Goal: Navigation & Orientation: Find specific page/section

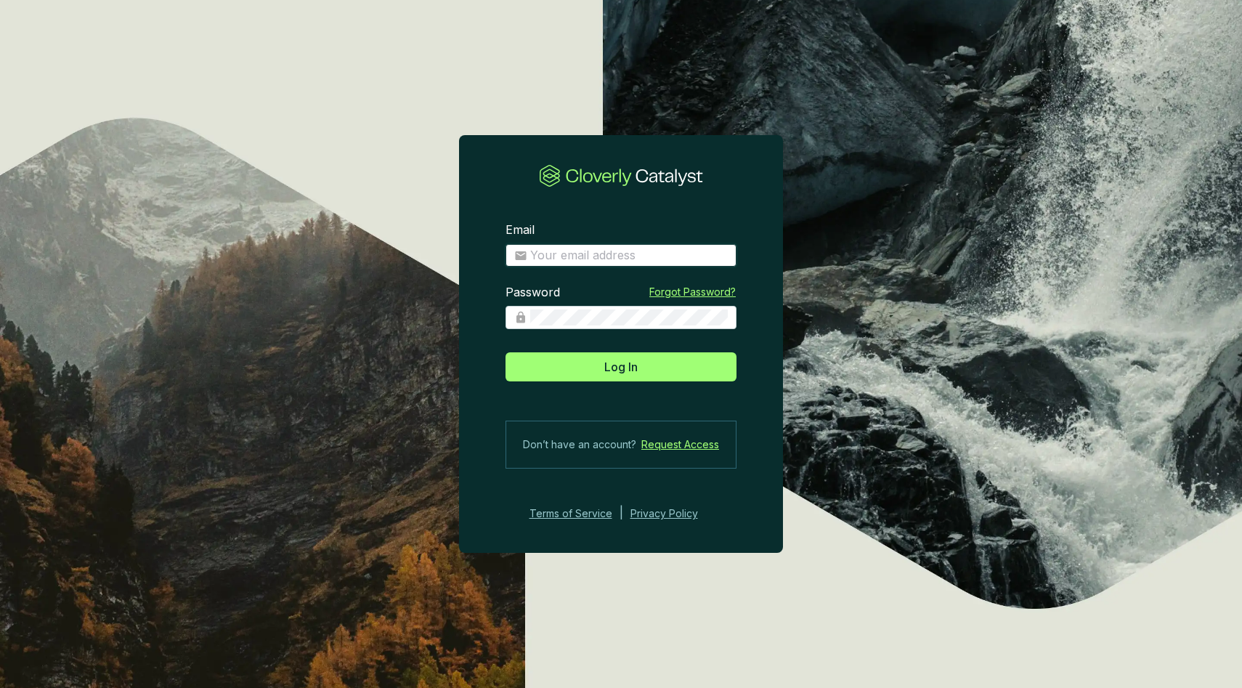
click at [614, 248] on input "Email" at bounding box center [629, 256] width 198 height 16
type input "[EMAIL_ADDRESS][DOMAIN_NAME]"
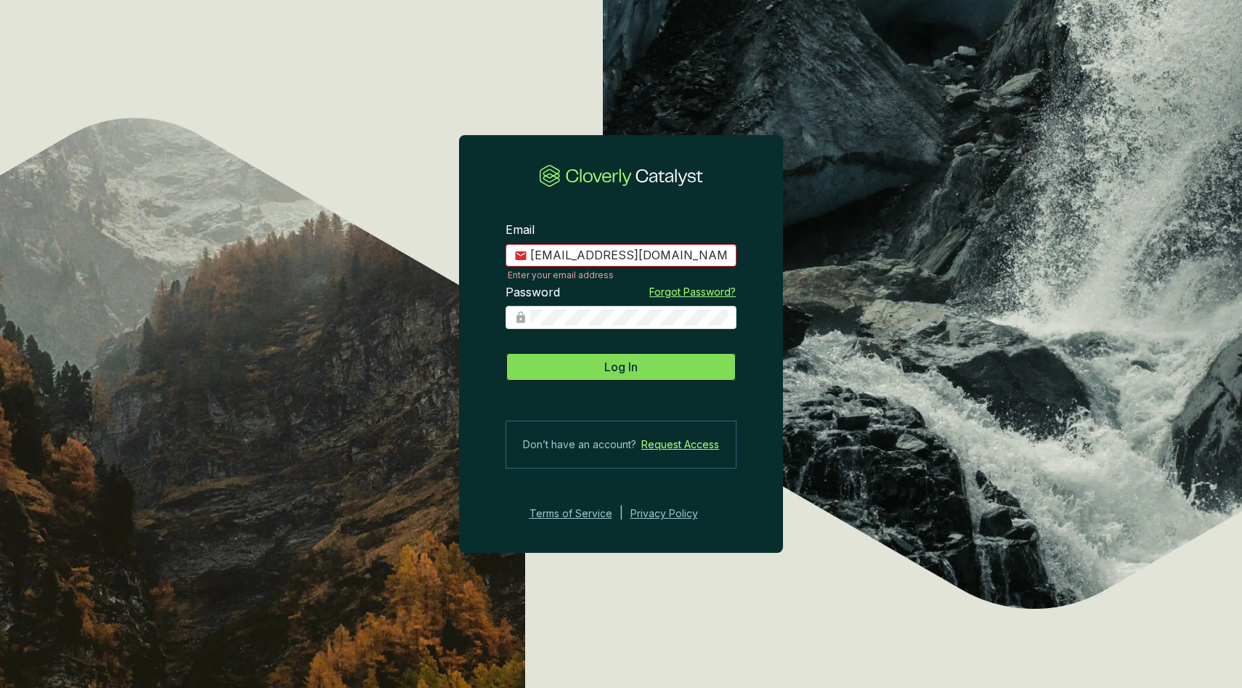
click at [637, 378] on button "Log In" at bounding box center [620, 366] width 231 height 29
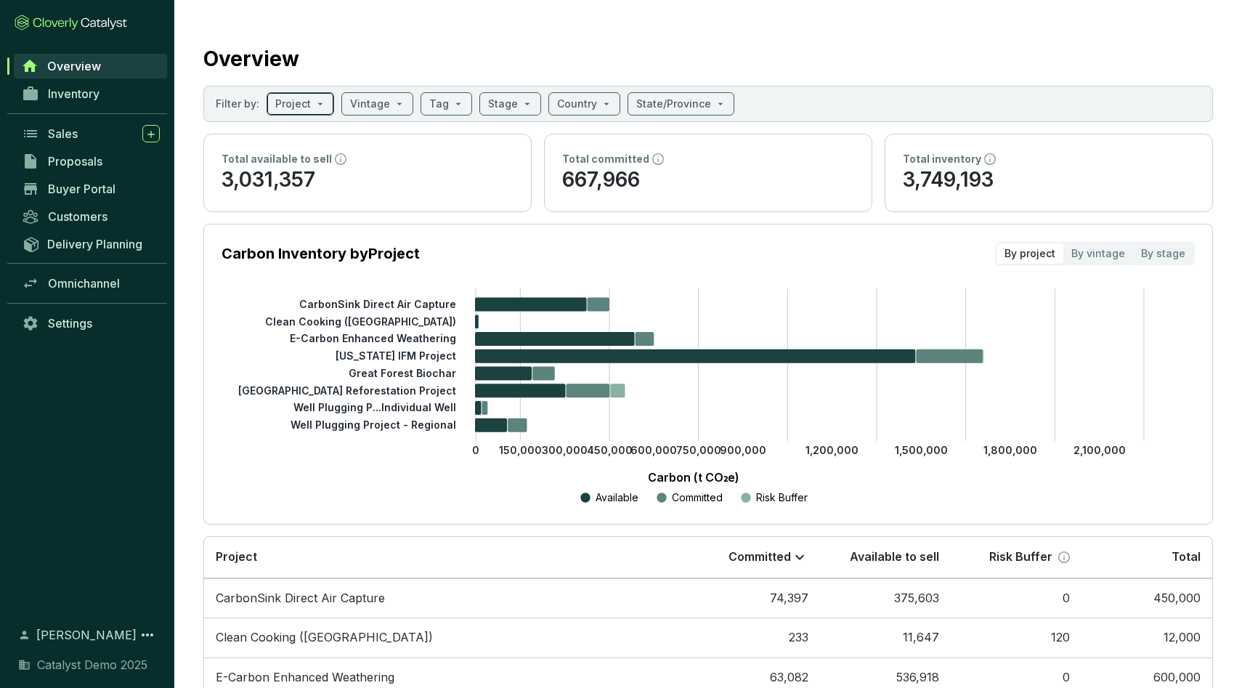
click at [313, 102] on span at bounding box center [300, 104] width 50 height 22
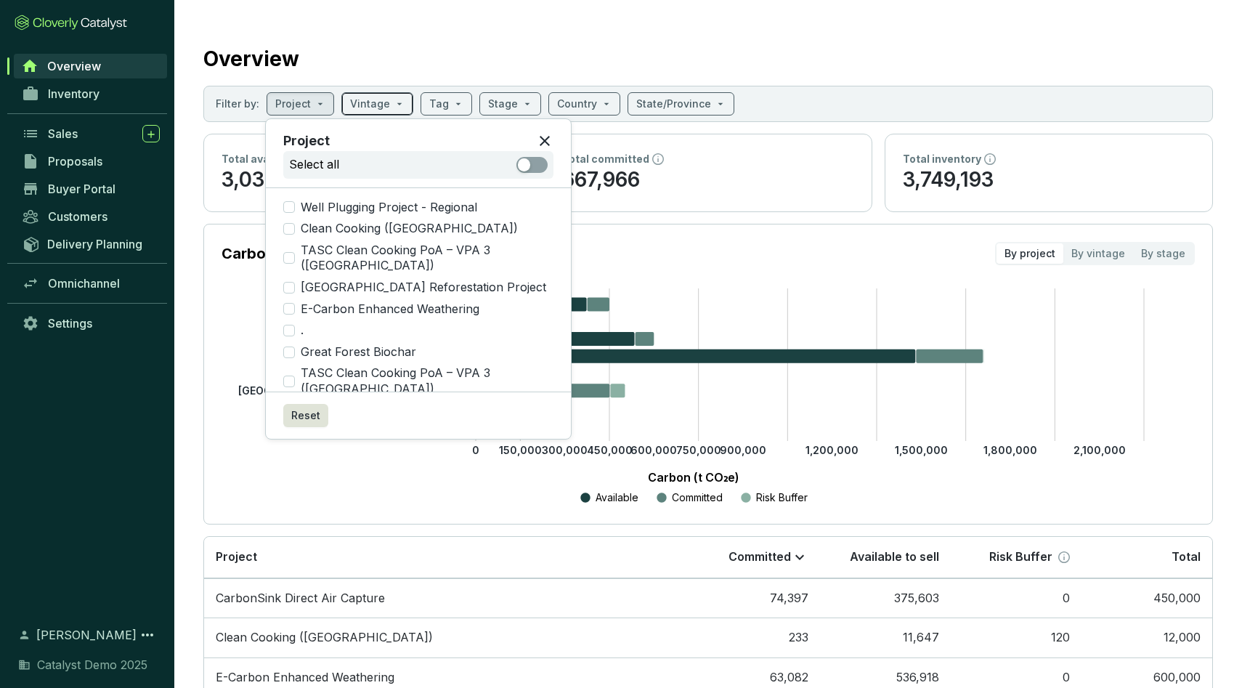
click at [362, 102] on input "search" at bounding box center [370, 104] width 40 height 22
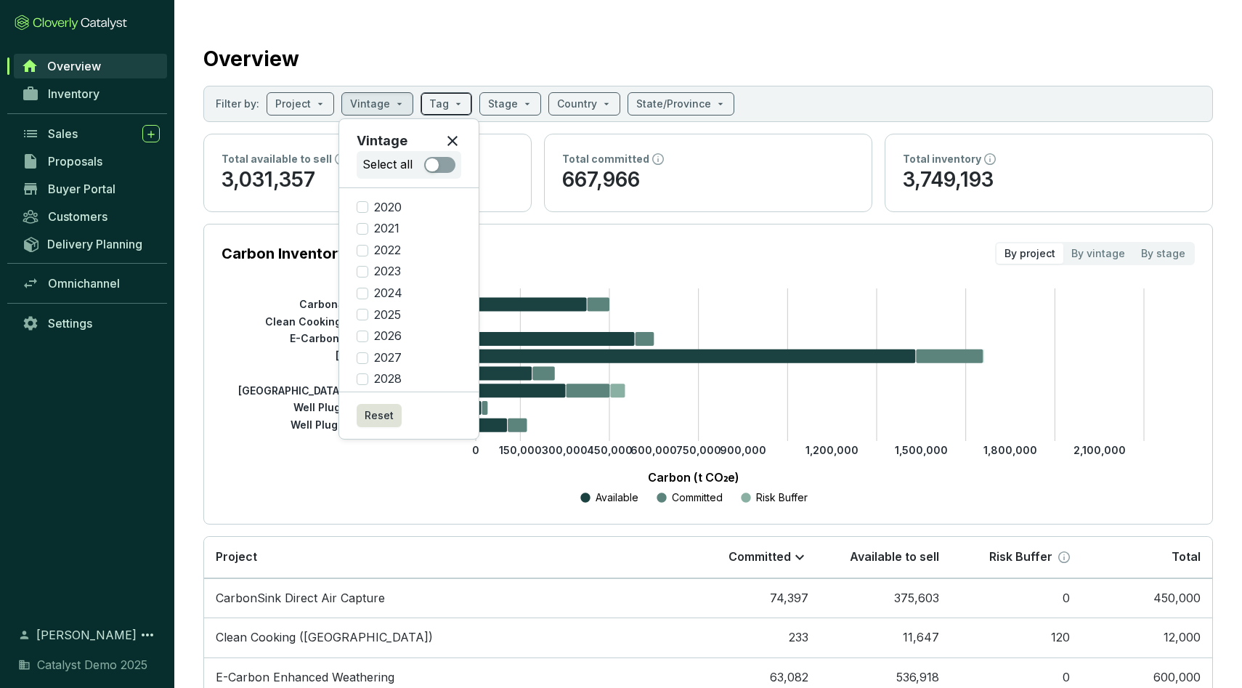
click at [432, 105] on input "search" at bounding box center [439, 104] width 20 height 22
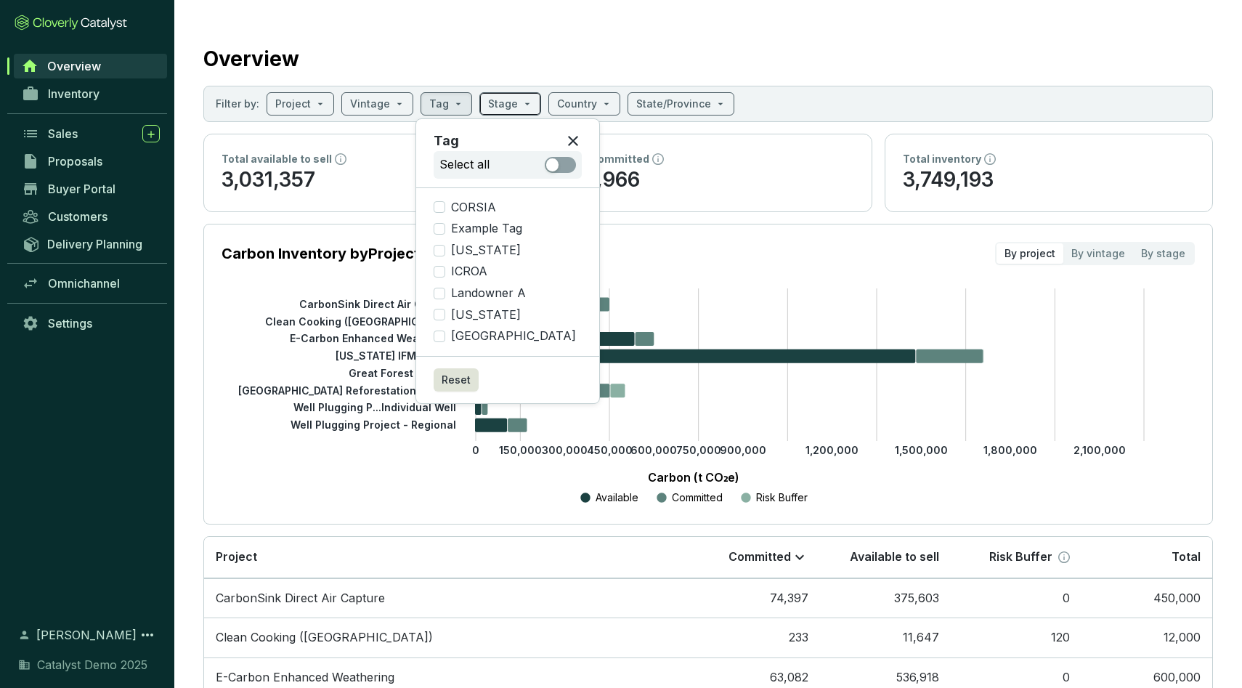
click at [497, 107] on input "search" at bounding box center [503, 104] width 30 height 22
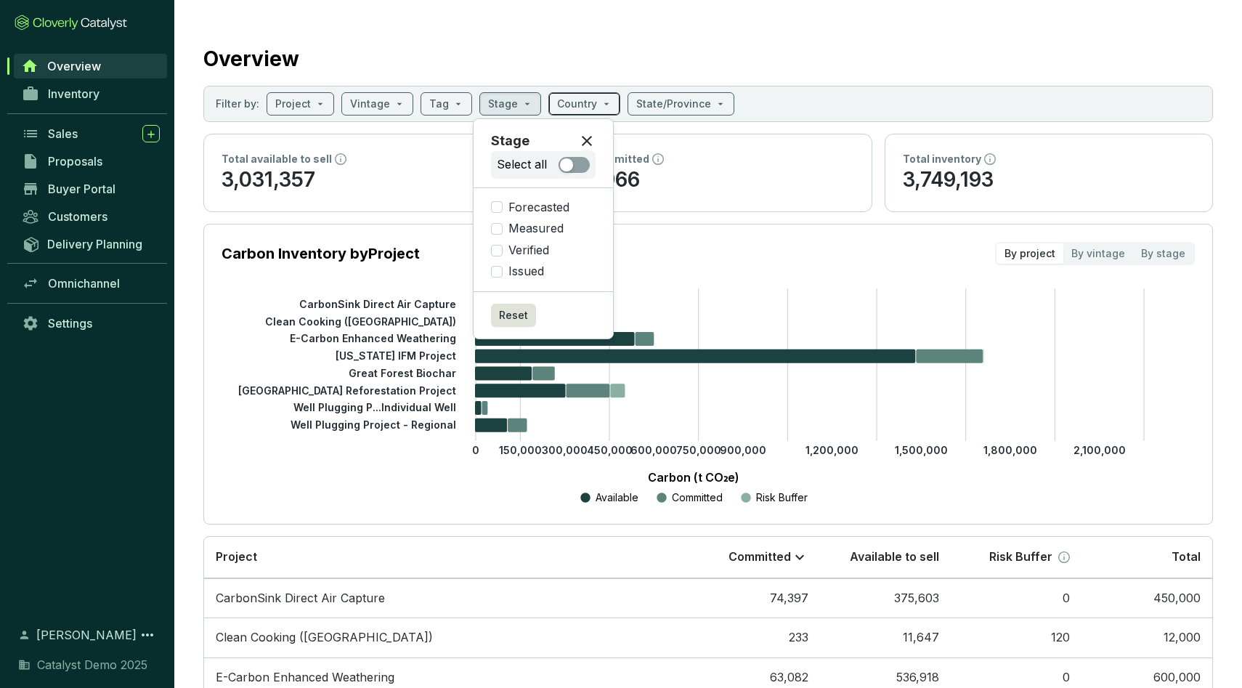
click at [581, 102] on input "search" at bounding box center [577, 104] width 40 height 22
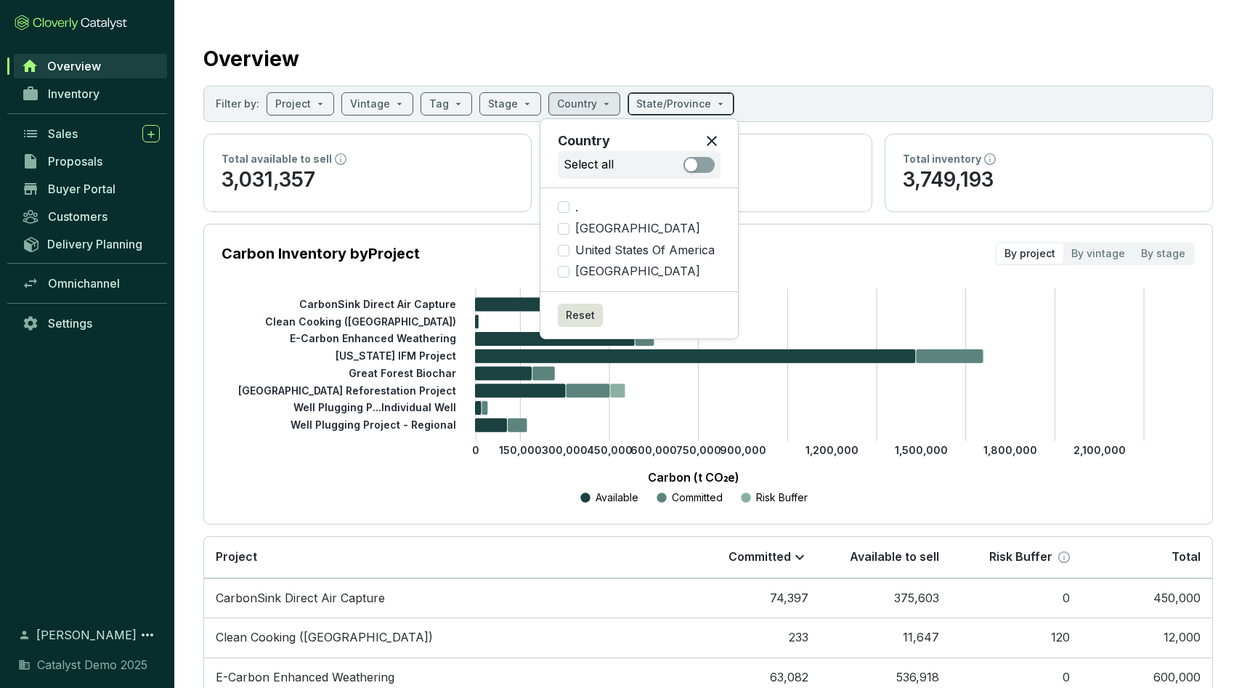
click at [654, 104] on input "search" at bounding box center [673, 104] width 75 height 22
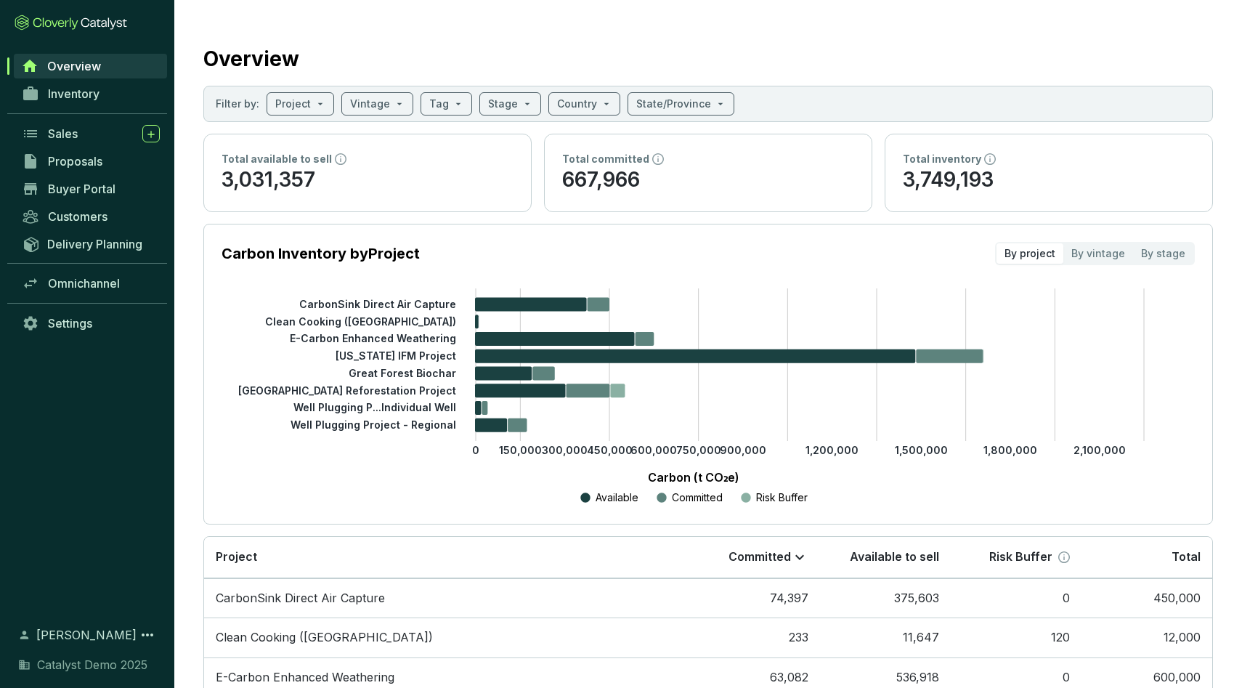
click at [611, 57] on div "Overview" at bounding box center [707, 56] width 1009 height 36
click at [1105, 251] on div "By vintage" at bounding box center [1098, 253] width 70 height 20
click at [1063, 243] on input "By vintage" at bounding box center [1063, 243] width 0 height 0
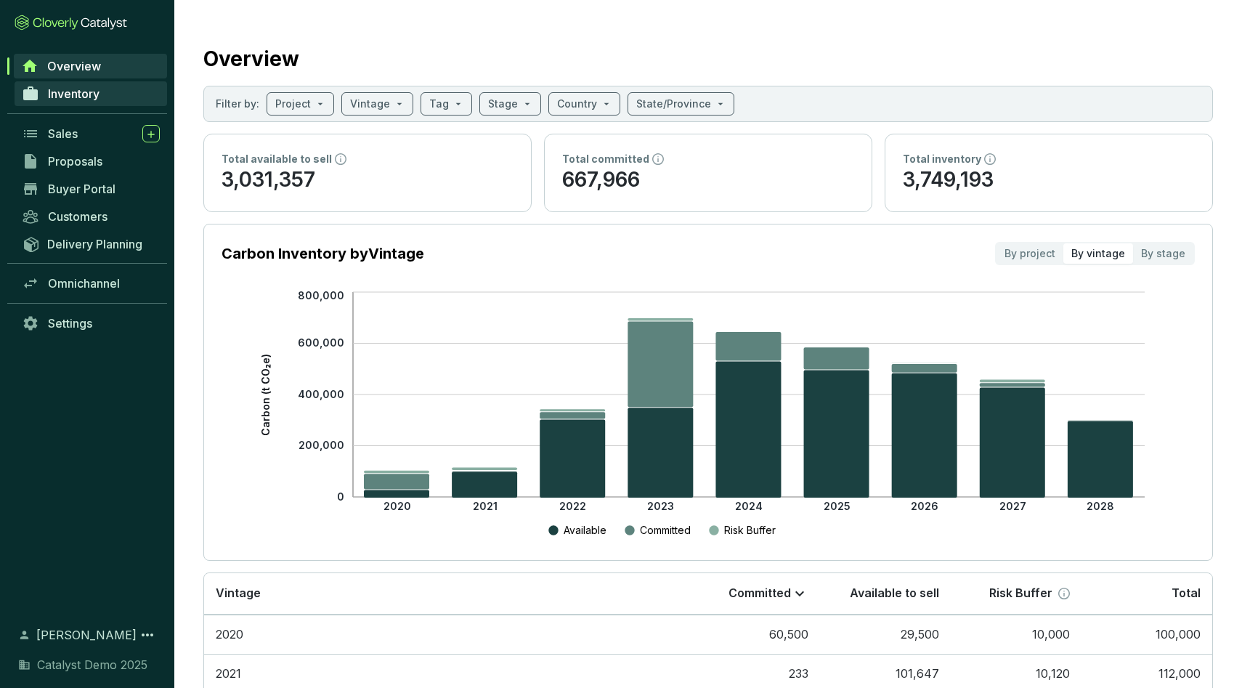
click at [99, 92] on span "Inventory" at bounding box center [74, 93] width 52 height 15
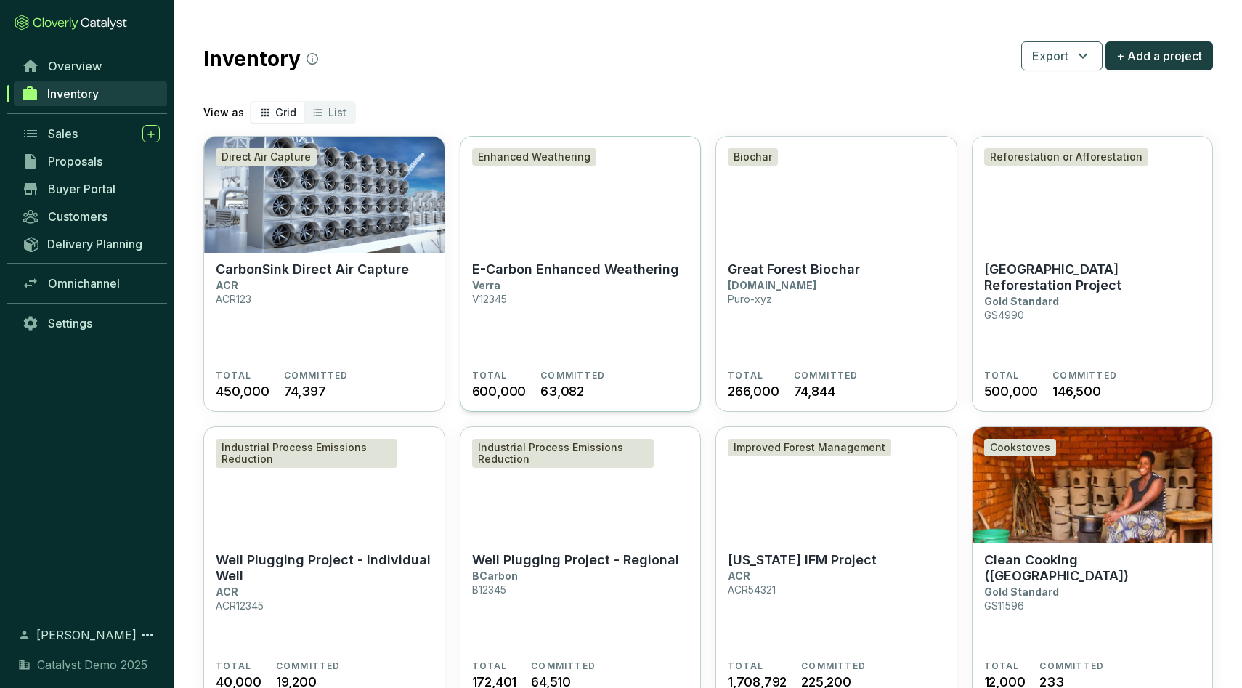
scroll to position [64, 0]
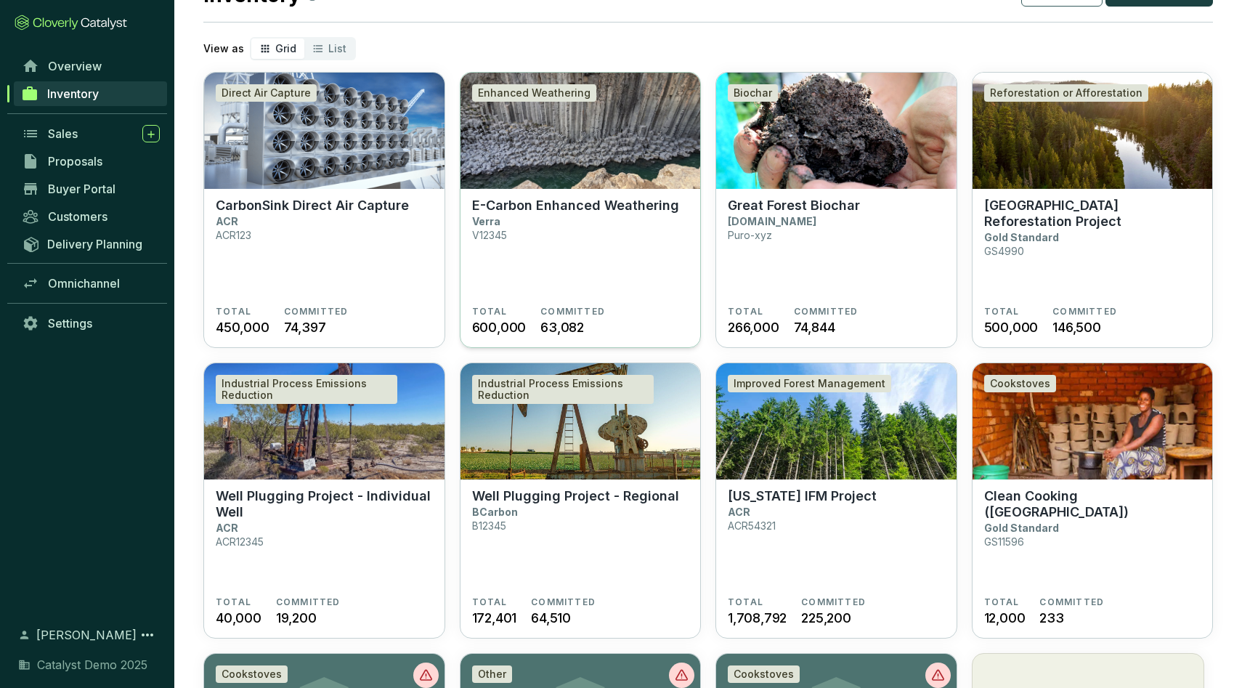
click at [554, 155] on img at bounding box center [580, 131] width 240 height 116
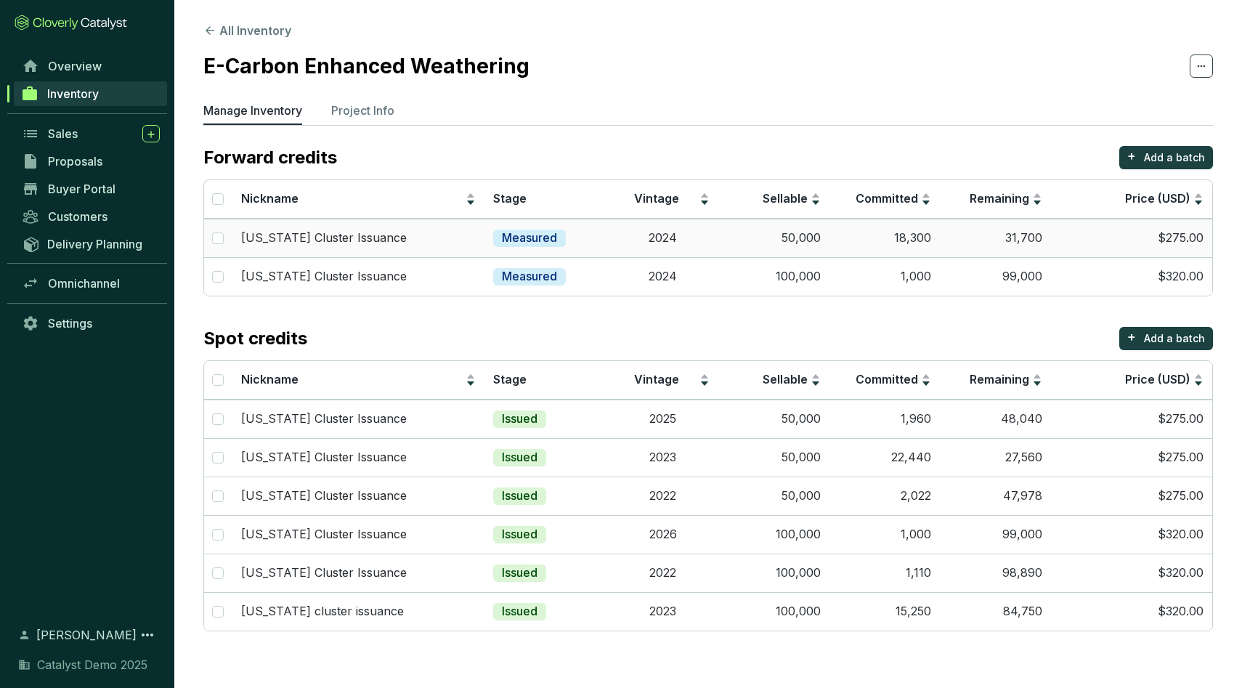
click at [605, 245] on td "Measured" at bounding box center [545, 238] width 123 height 38
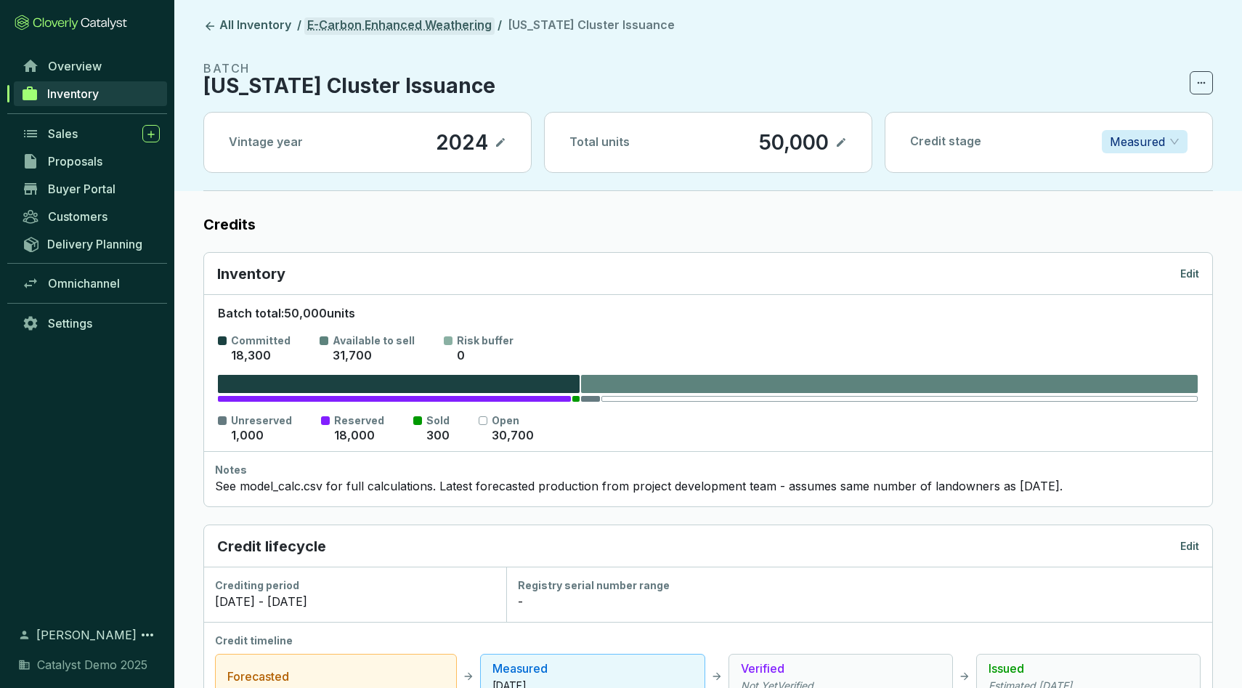
click at [359, 34] on link "E-Carbon Enhanced Weathering" at bounding box center [399, 25] width 190 height 17
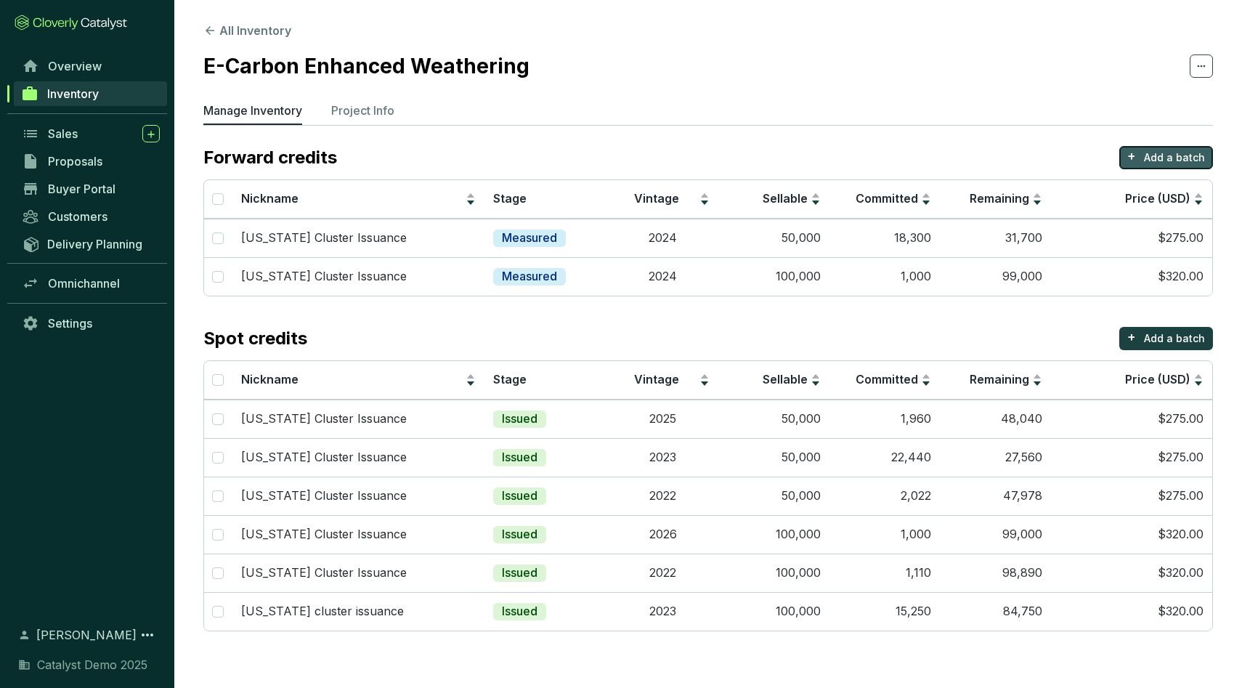
click at [1162, 166] on button "+ Add a batch" at bounding box center [1166, 157] width 94 height 23
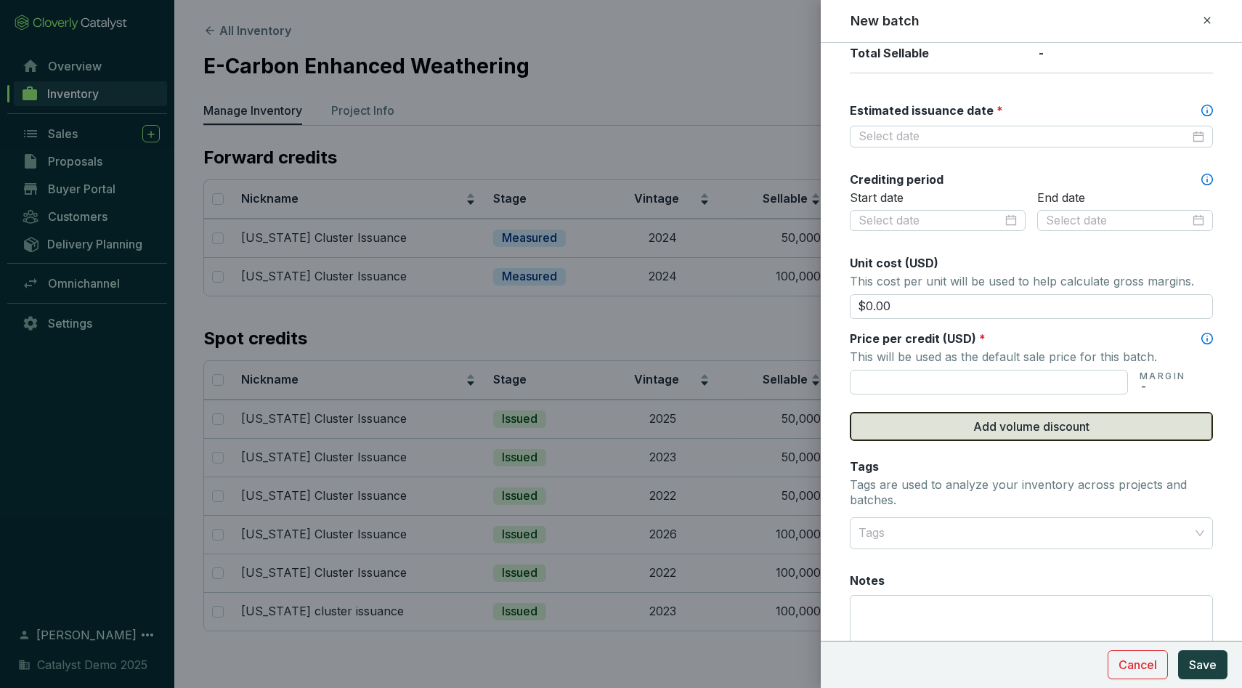
scroll to position [389, 0]
click at [1042, 428] on span "Add volume discount" at bounding box center [1031, 424] width 116 height 17
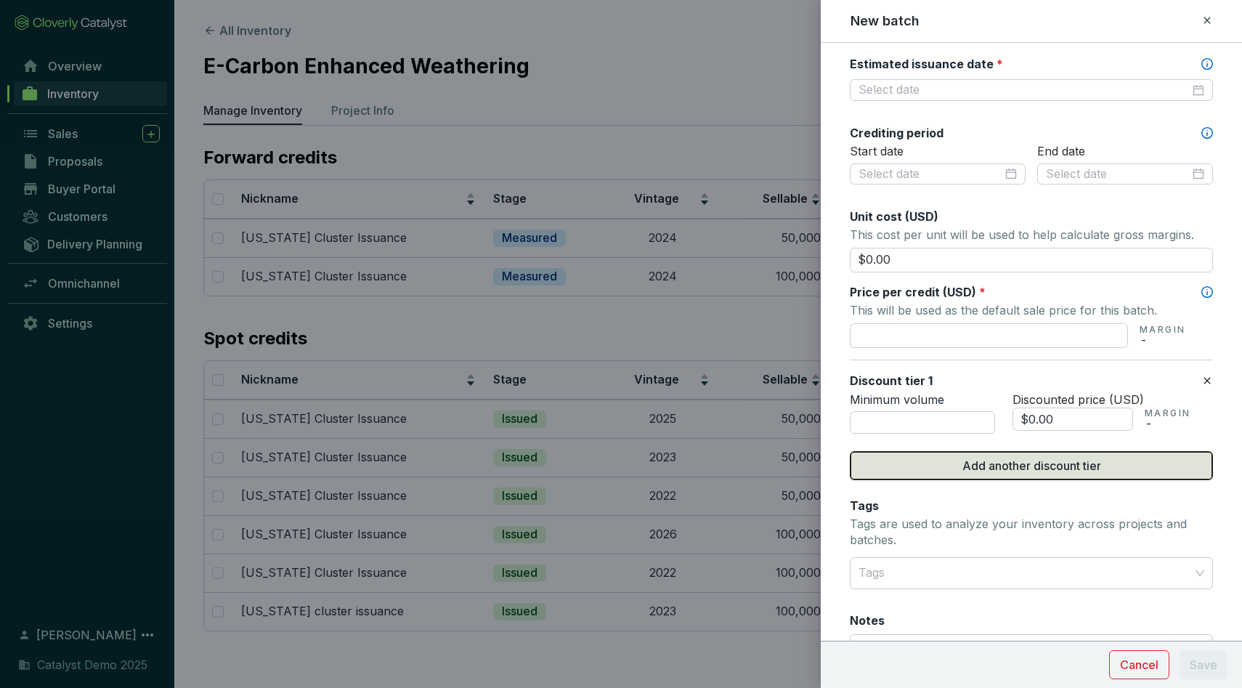
scroll to position [436, 0]
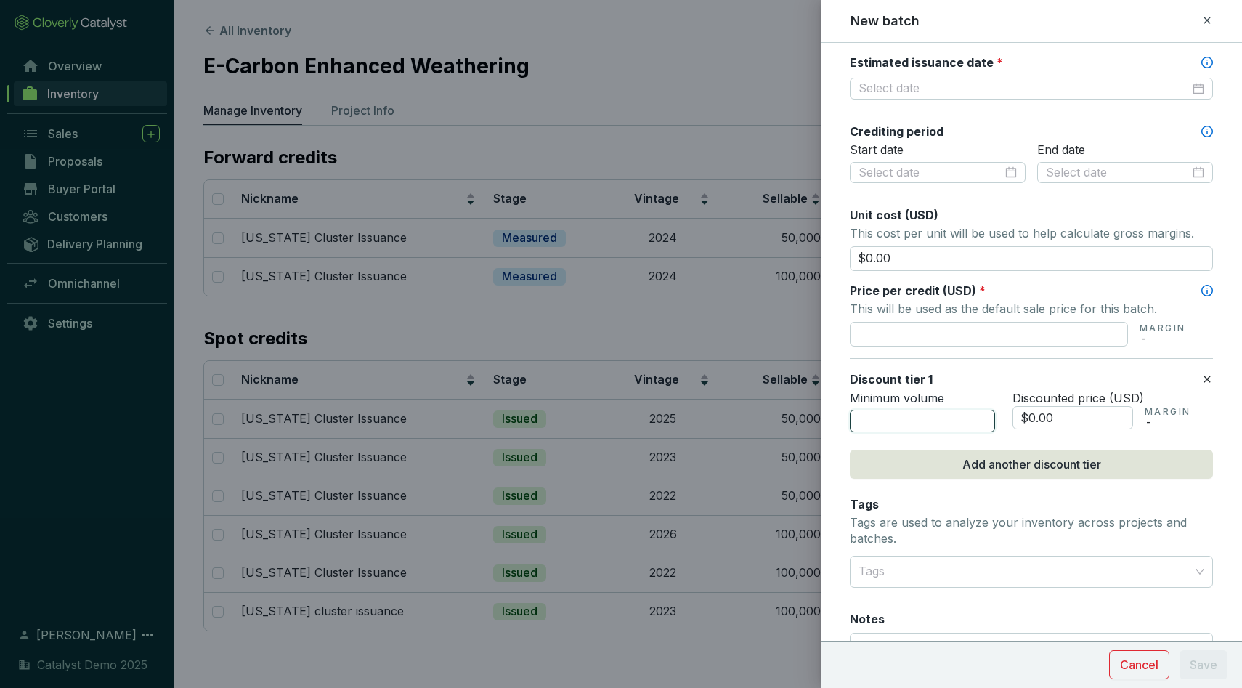
click at [955, 428] on input "number" at bounding box center [922, 421] width 145 height 23
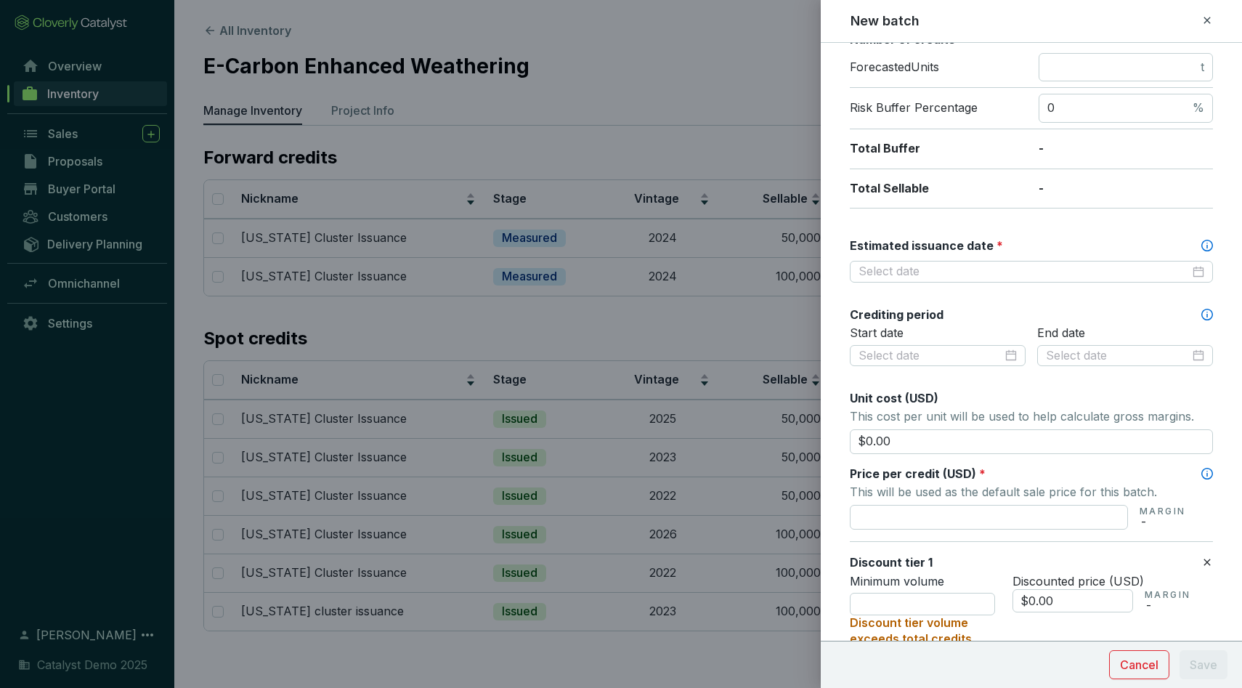
scroll to position [195, 0]
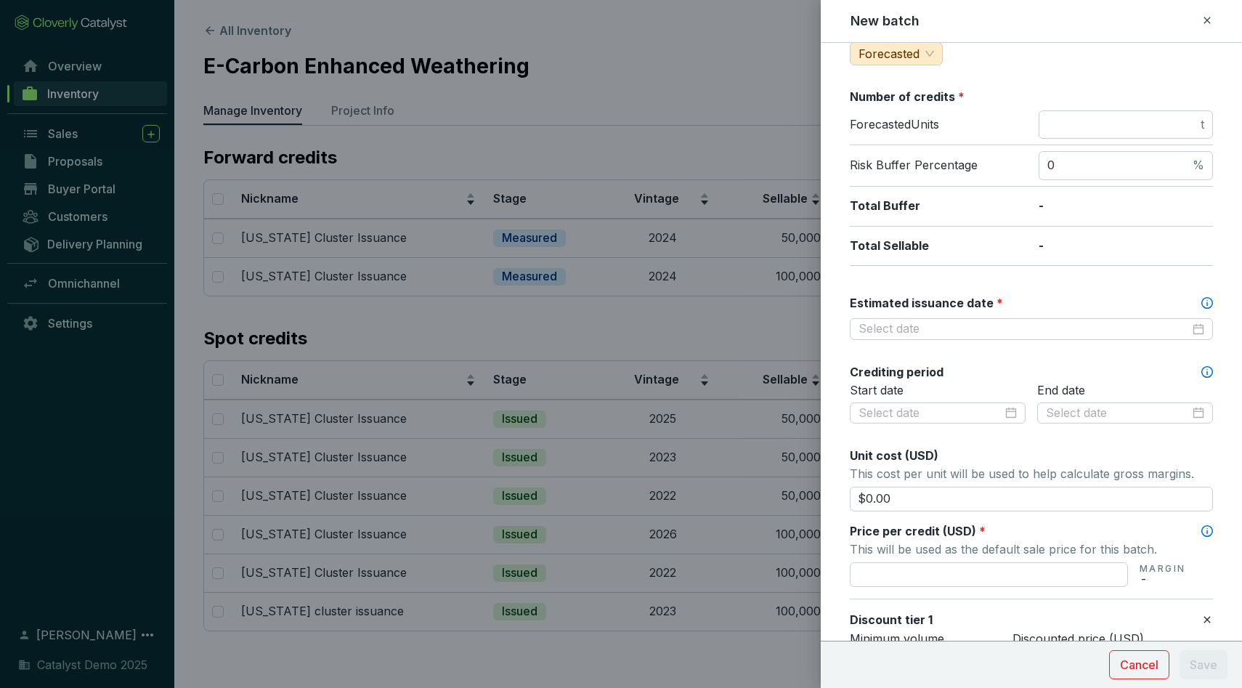
click at [1208, 13] on icon at bounding box center [1207, 20] width 12 height 17
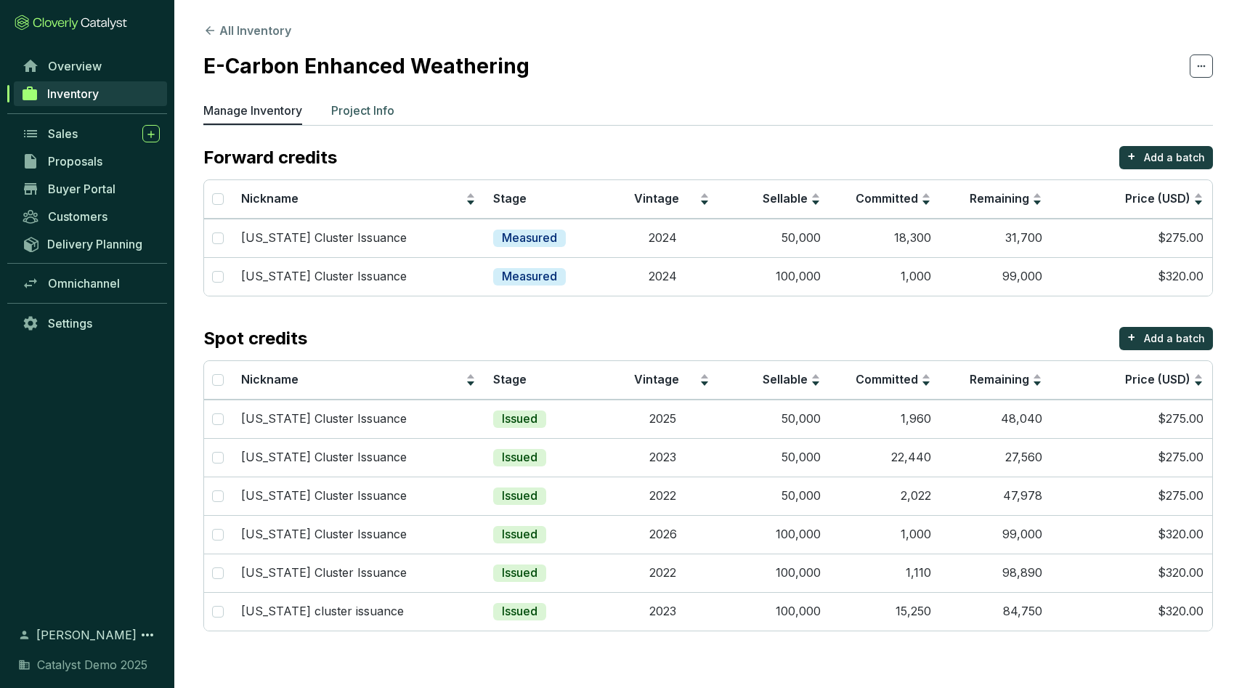
click at [378, 115] on p "Project Info" at bounding box center [362, 110] width 63 height 17
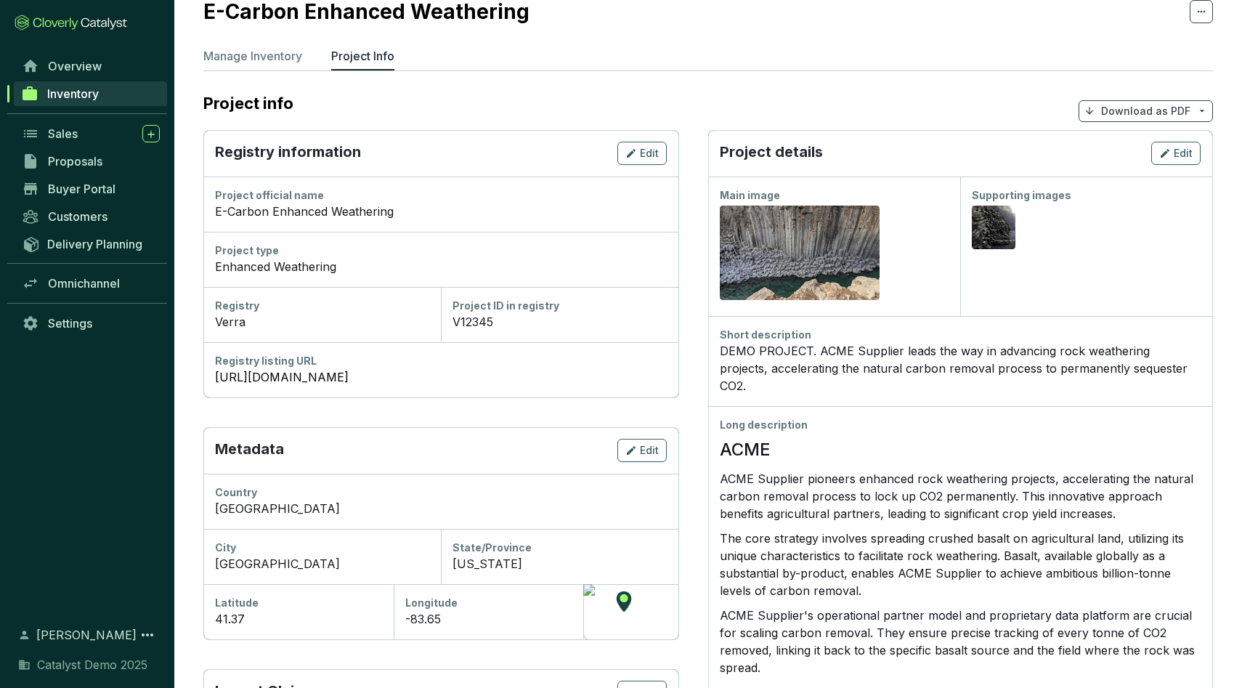
scroll to position [31, 0]
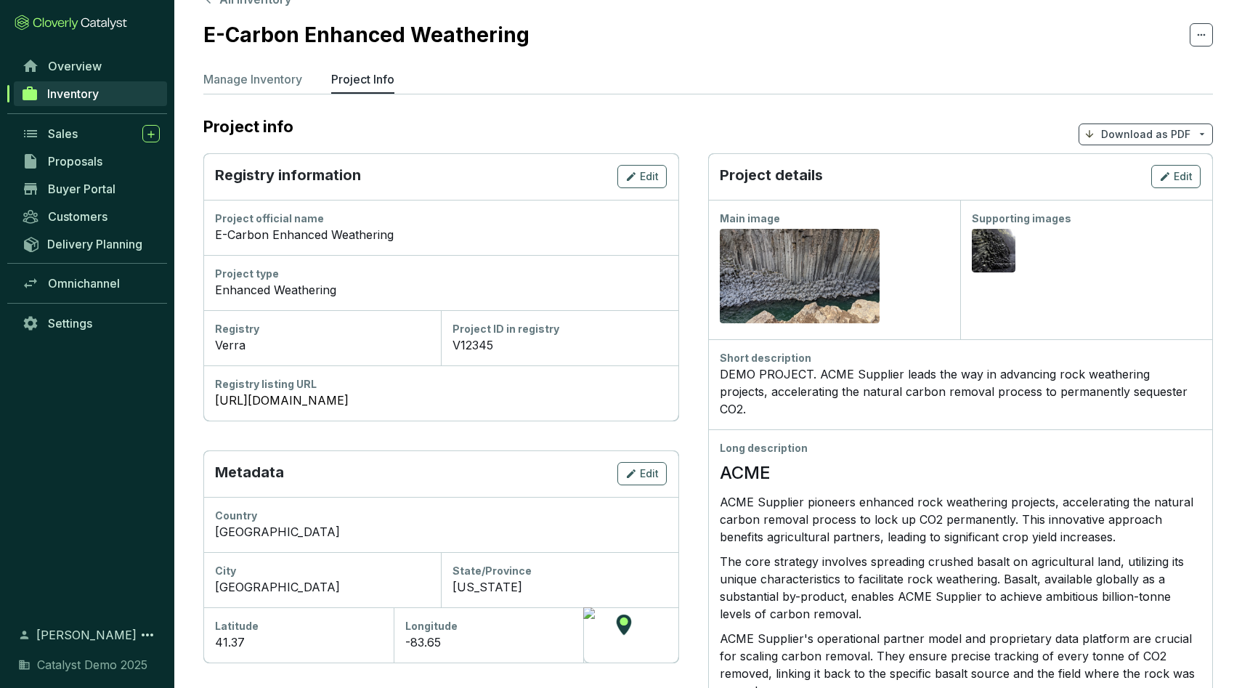
click at [1143, 131] on p "Download as PDF" at bounding box center [1145, 134] width 89 height 15
click at [1139, 168] on span "Show pricing" at bounding box center [1145, 169] width 66 height 12
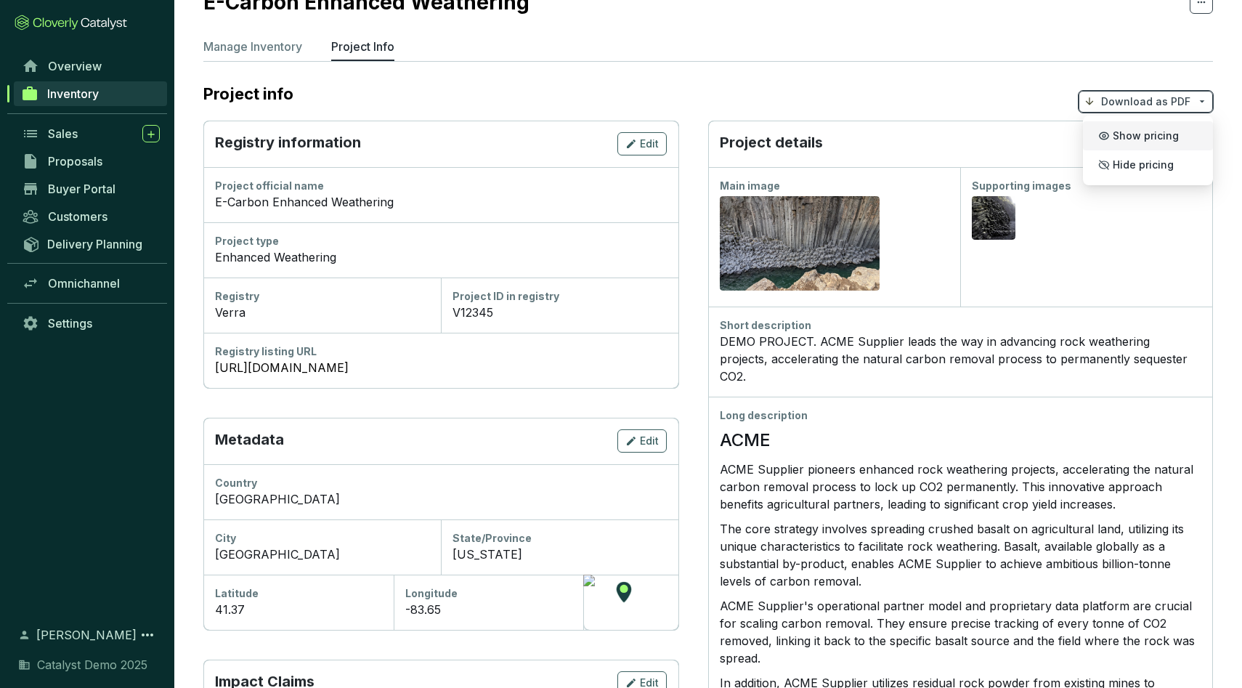
scroll to position [0, 0]
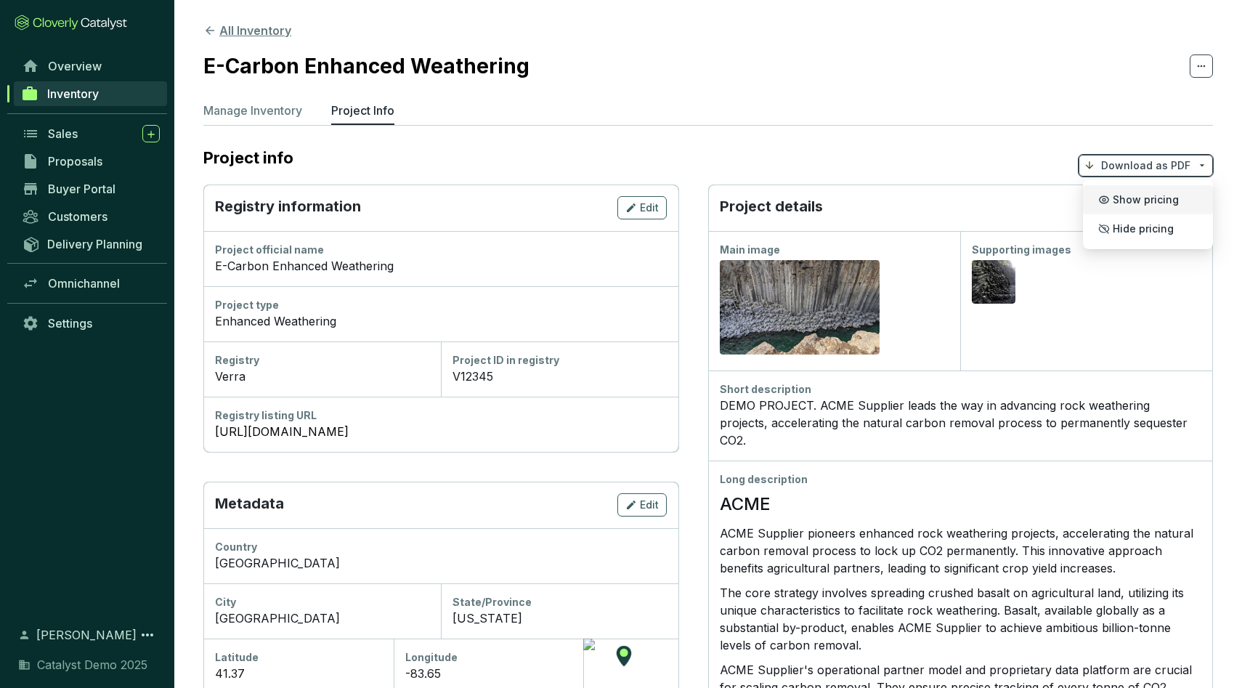
click at [284, 34] on button "All Inventory" at bounding box center [247, 30] width 88 height 17
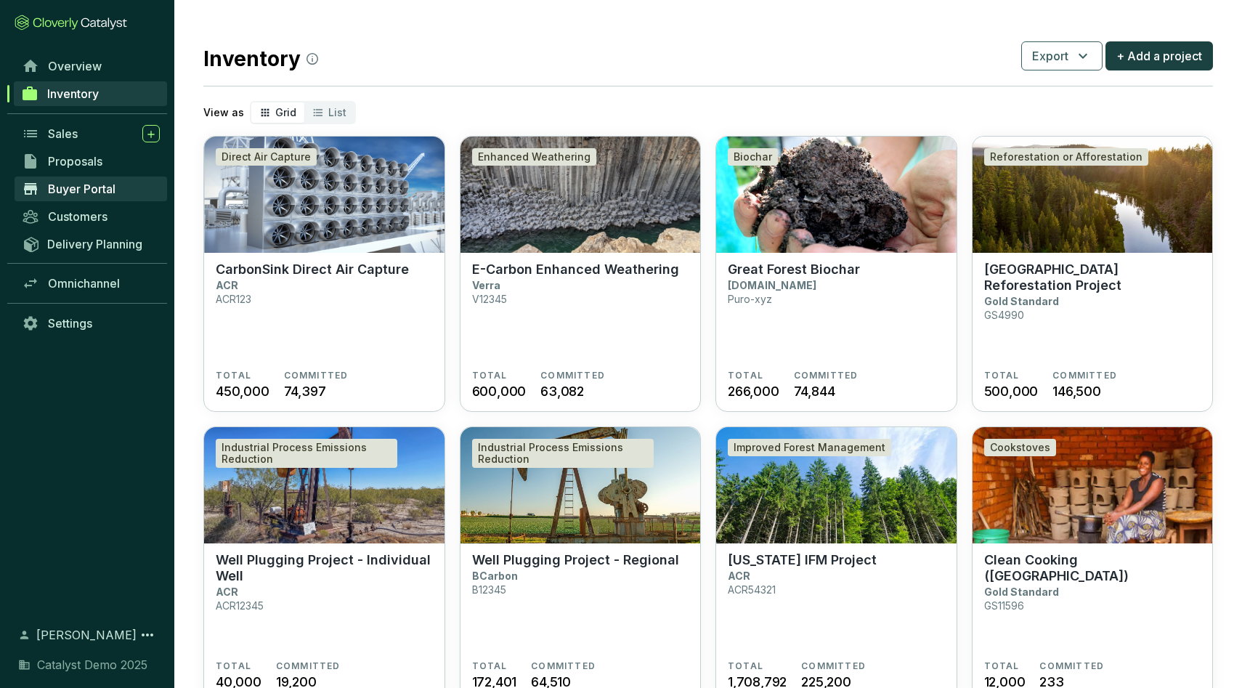
click at [87, 189] on span "Buyer Portal" at bounding box center [82, 189] width 68 height 15
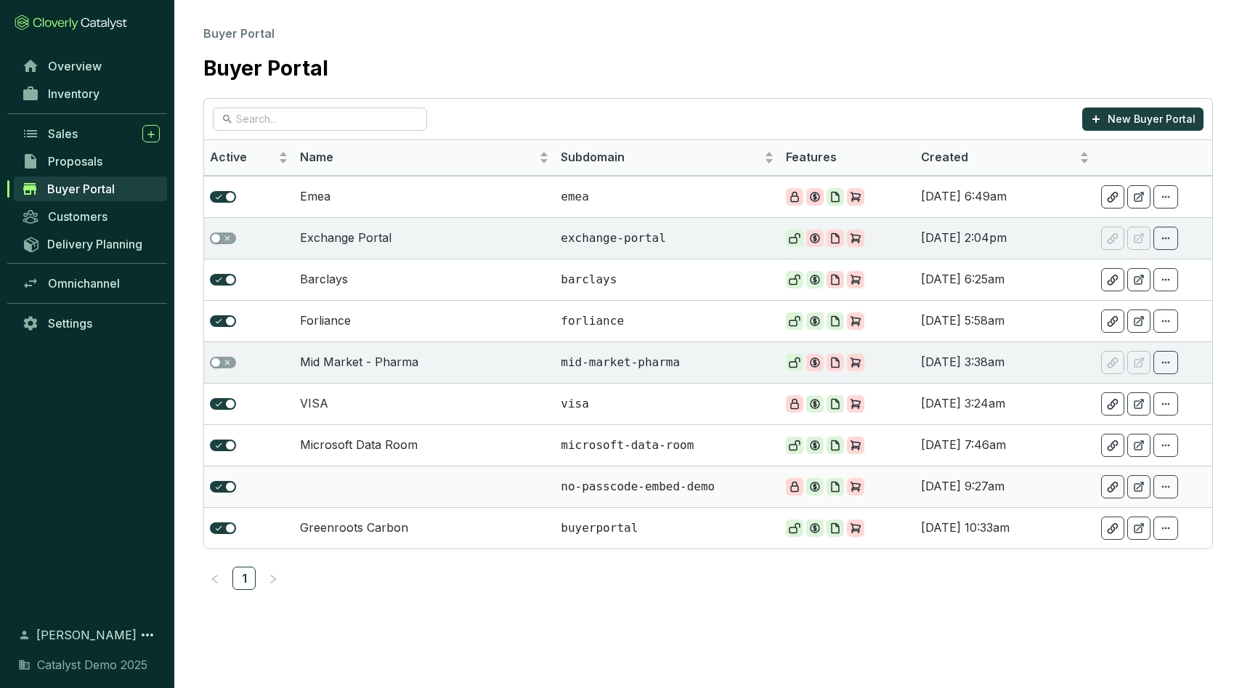
click at [451, 476] on td at bounding box center [424, 485] width 261 height 41
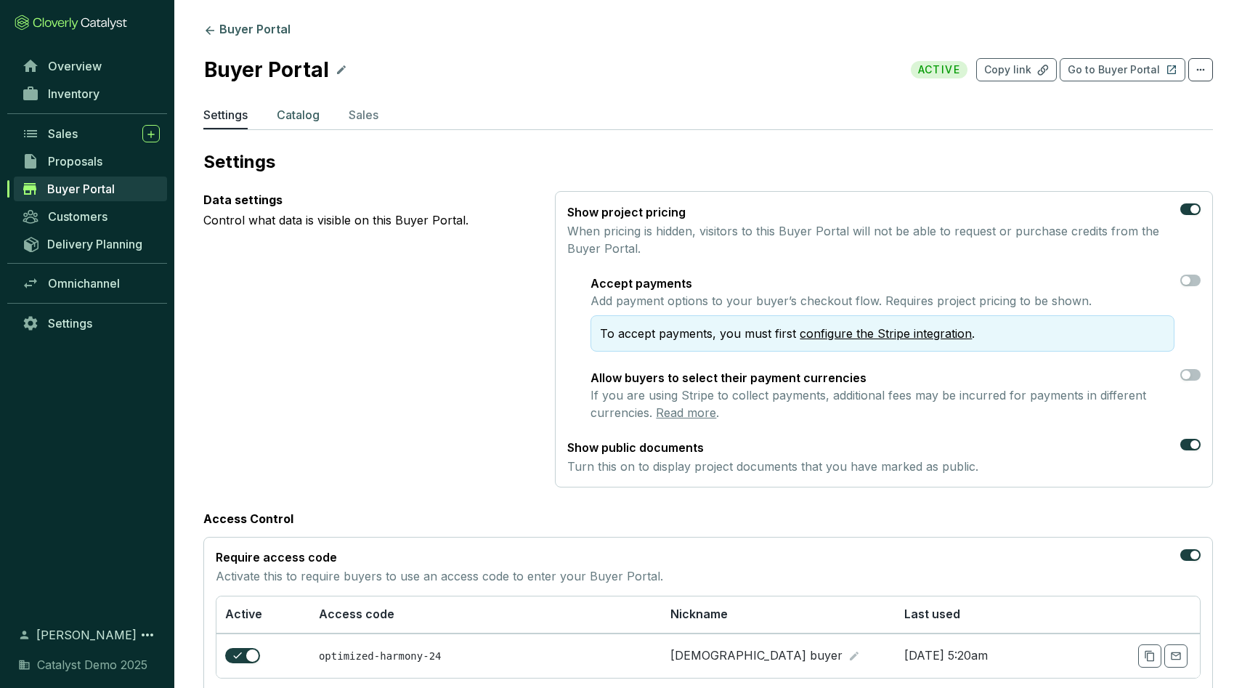
click at [306, 118] on p "Catalog" at bounding box center [298, 114] width 43 height 17
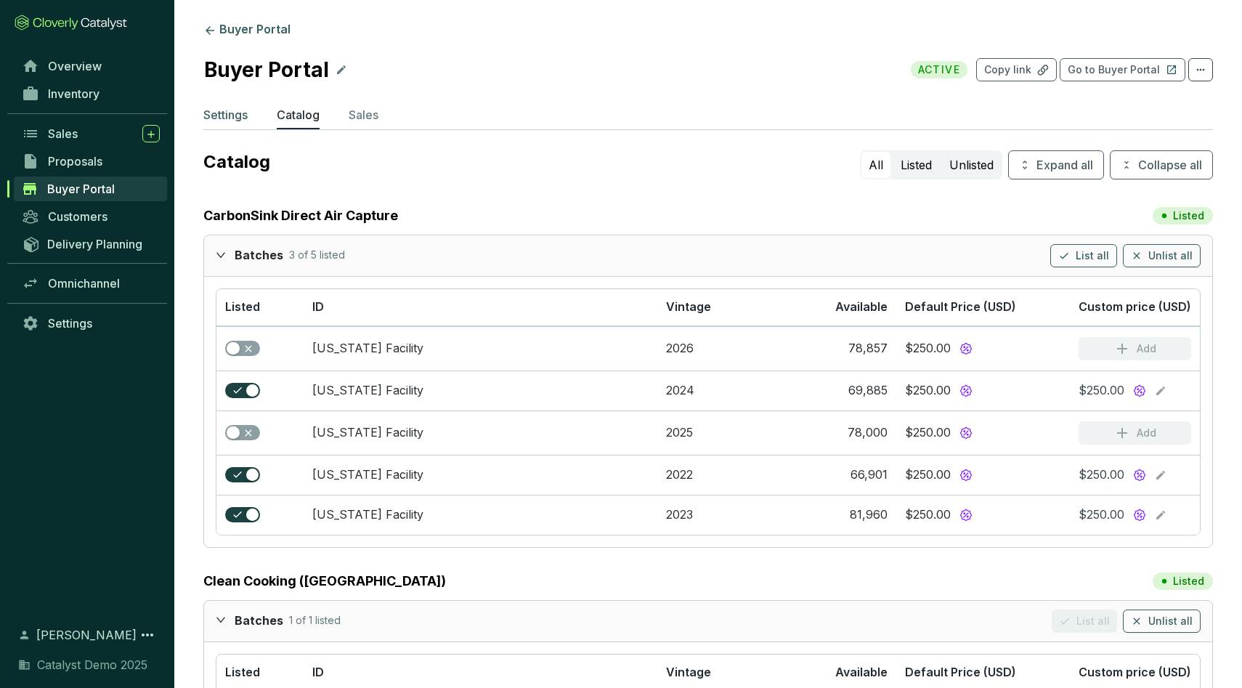
click at [237, 113] on p "Settings" at bounding box center [225, 114] width 44 height 17
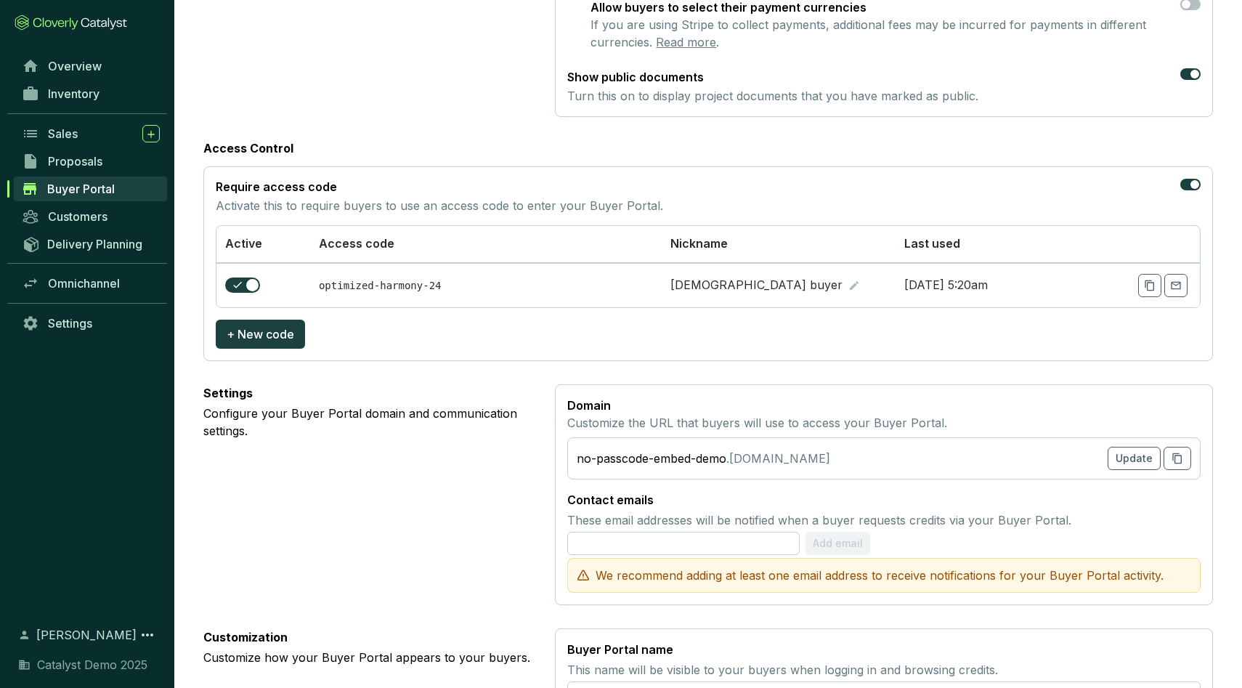
scroll to position [375, 0]
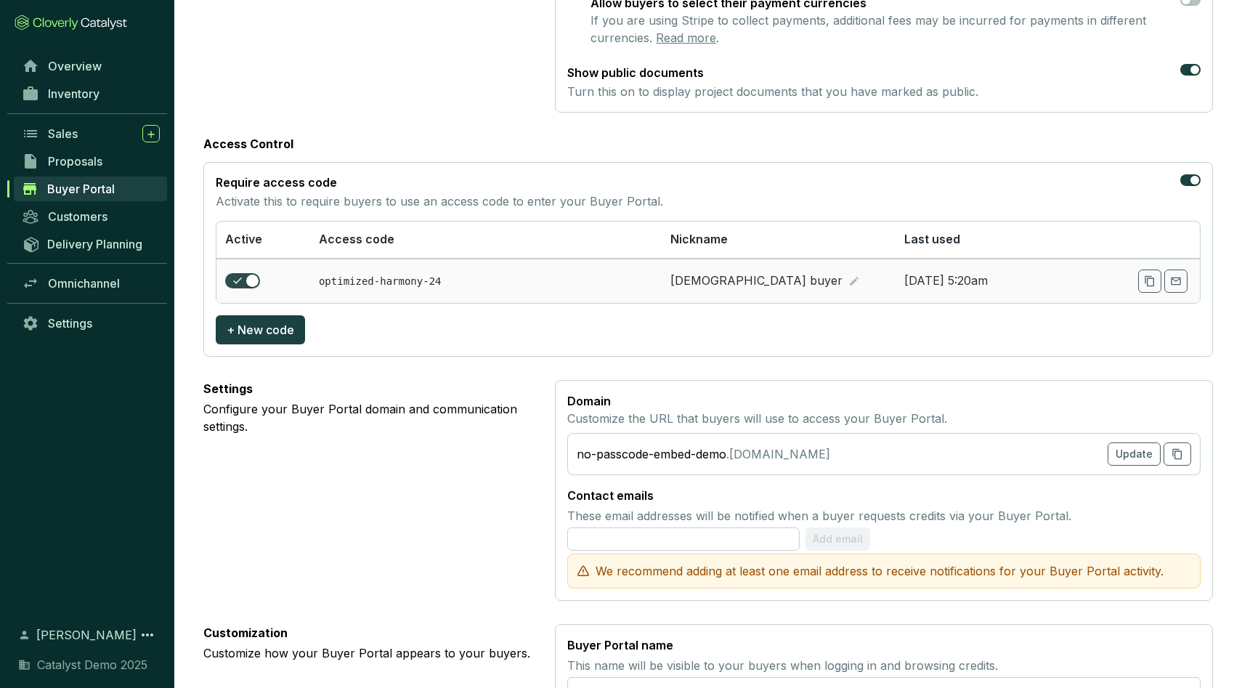
click at [245, 276] on span "button" at bounding box center [242, 281] width 35 height 16
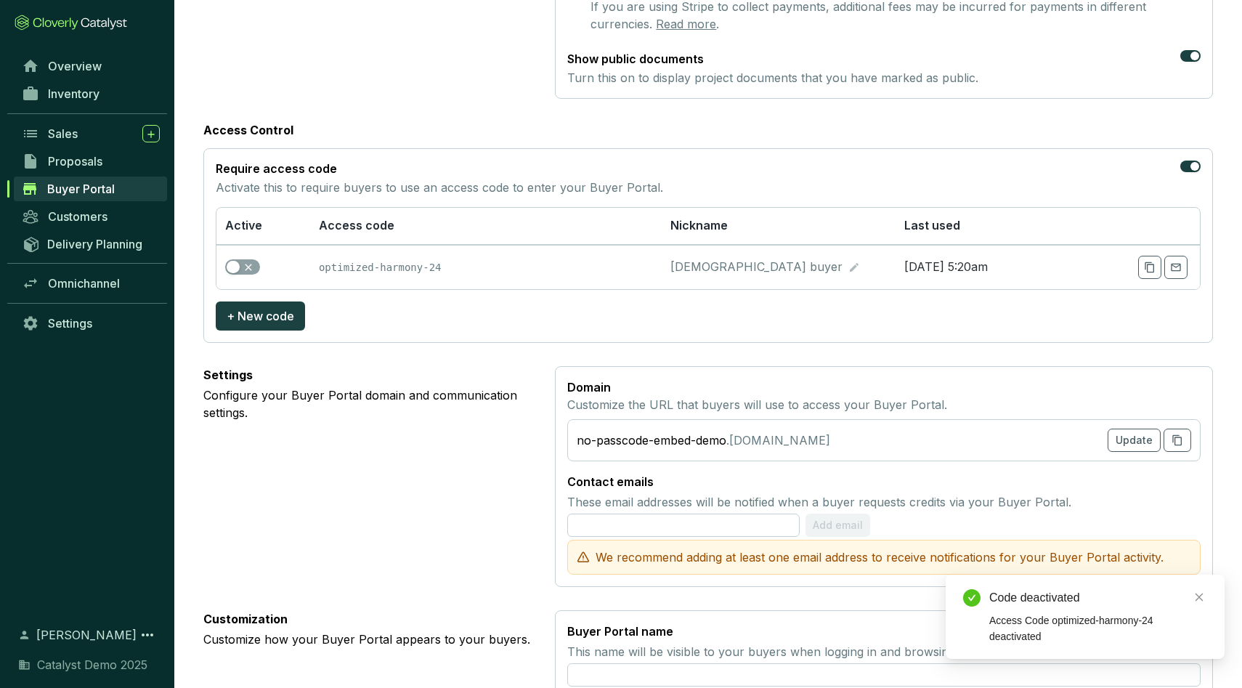
scroll to position [0, 0]
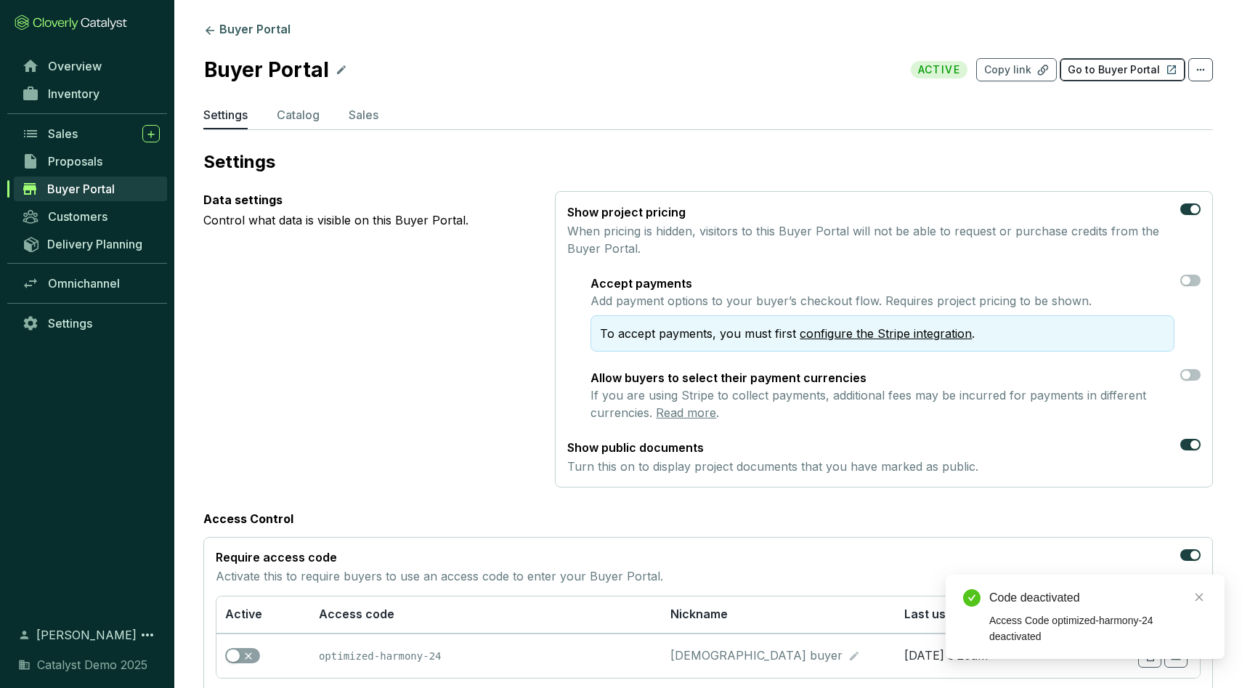
click at [1096, 73] on p "Go to Buyer Portal" at bounding box center [1113, 69] width 92 height 15
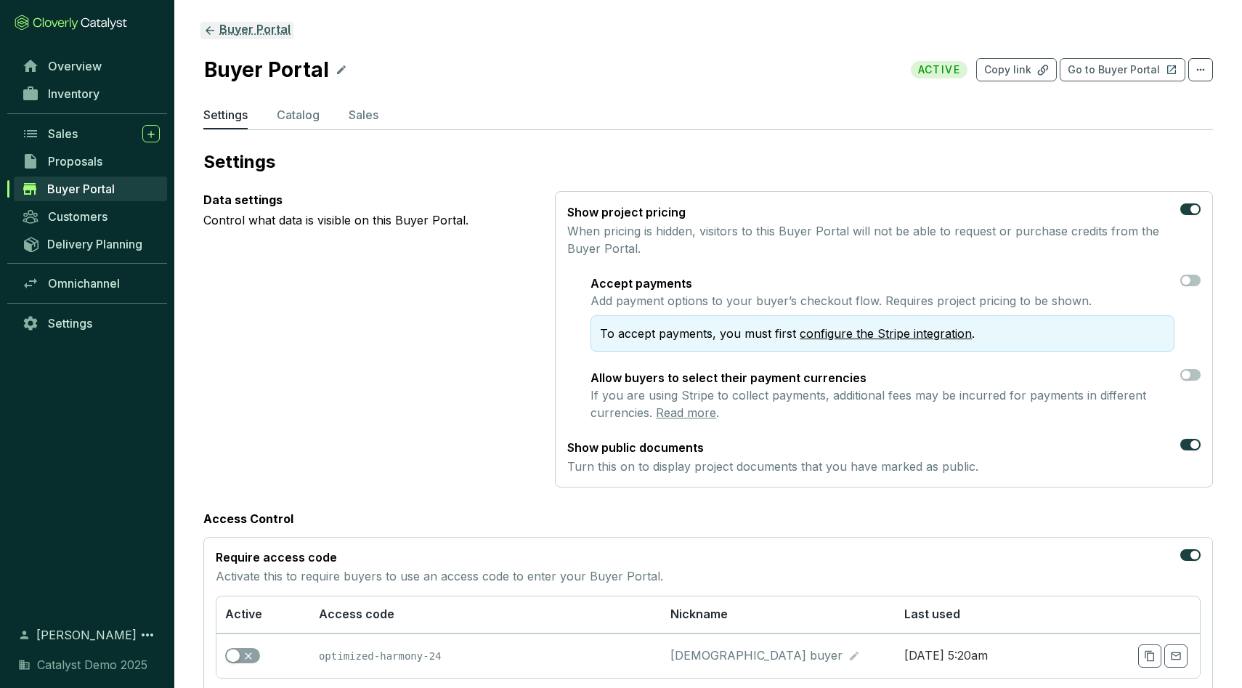
click at [256, 36] on link "Buyer Portal" at bounding box center [246, 30] width 93 height 17
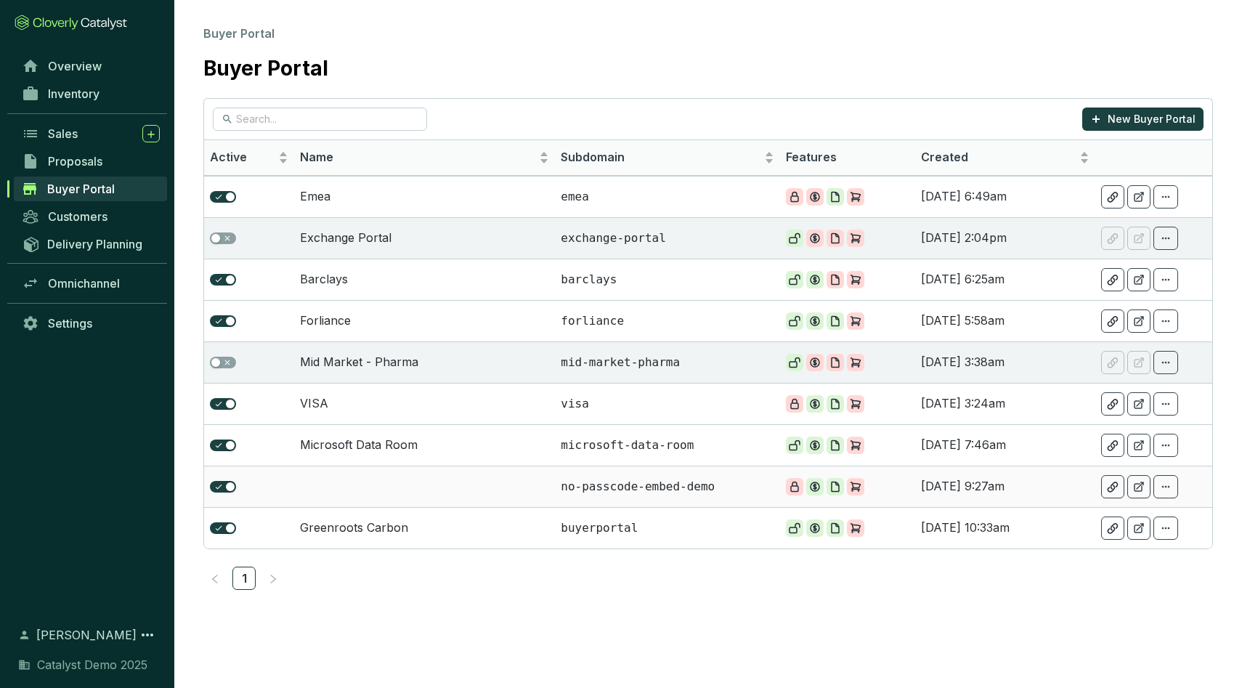
click at [419, 492] on td at bounding box center [424, 485] width 261 height 41
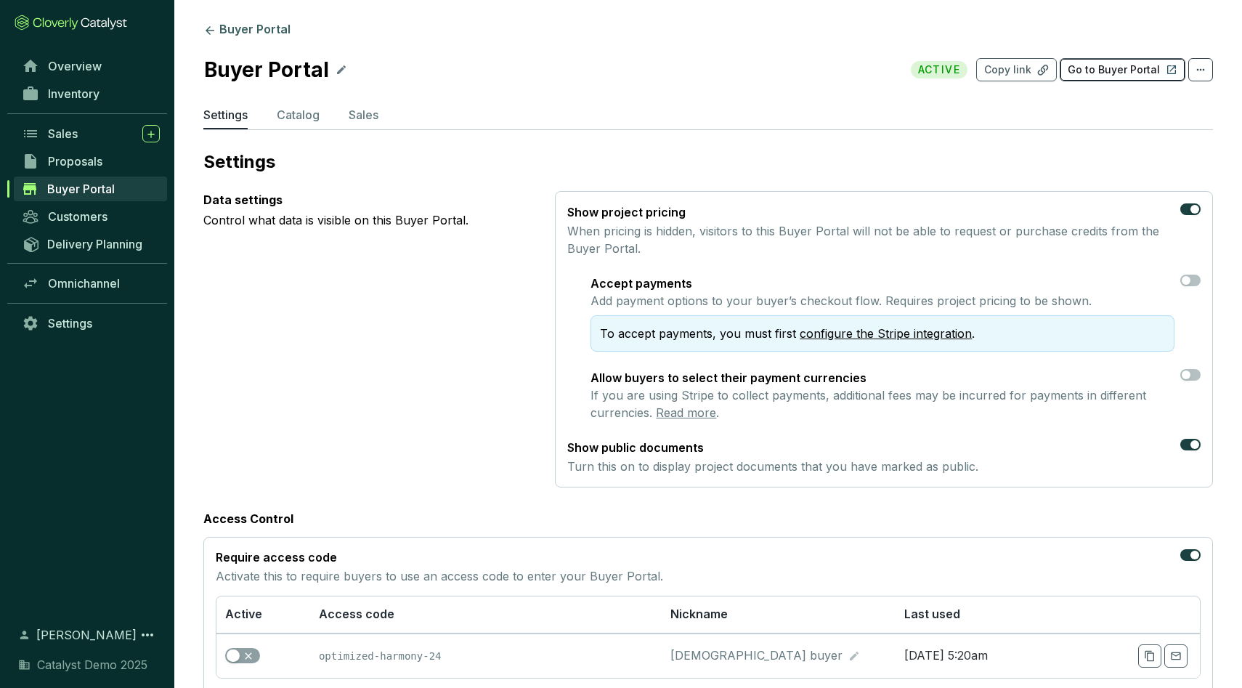
click at [1087, 65] on p "Go to Buyer Portal" at bounding box center [1113, 69] width 92 height 15
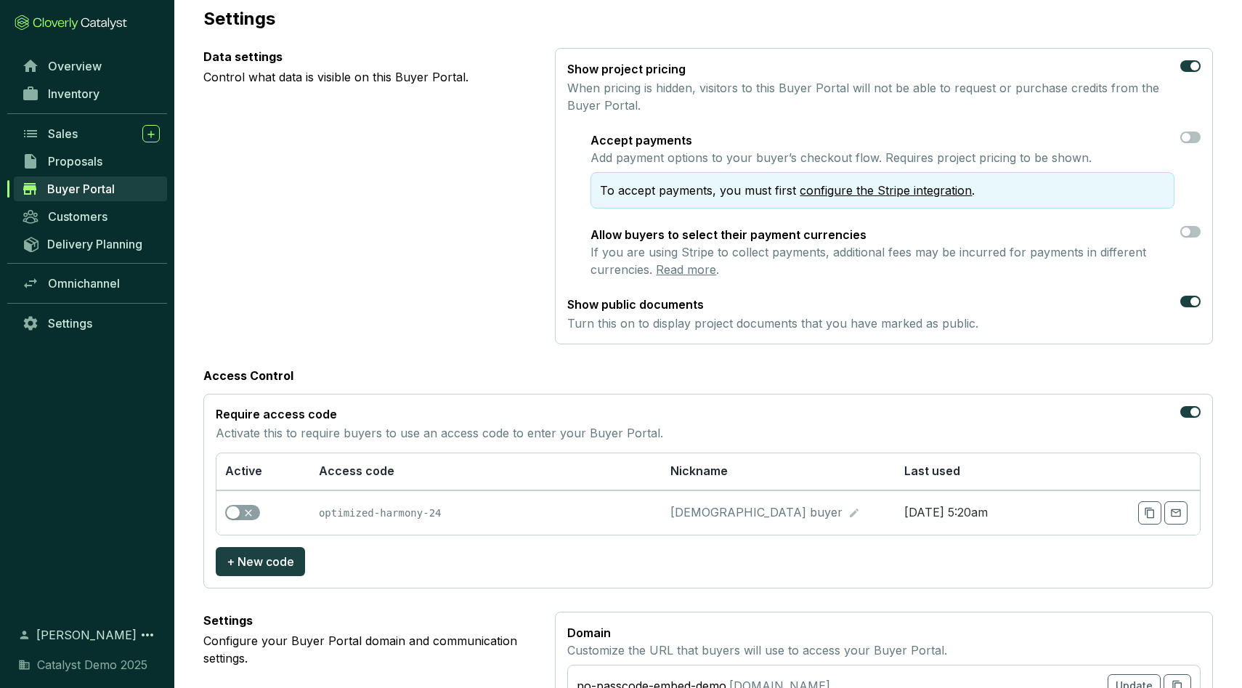
scroll to position [149, 0]
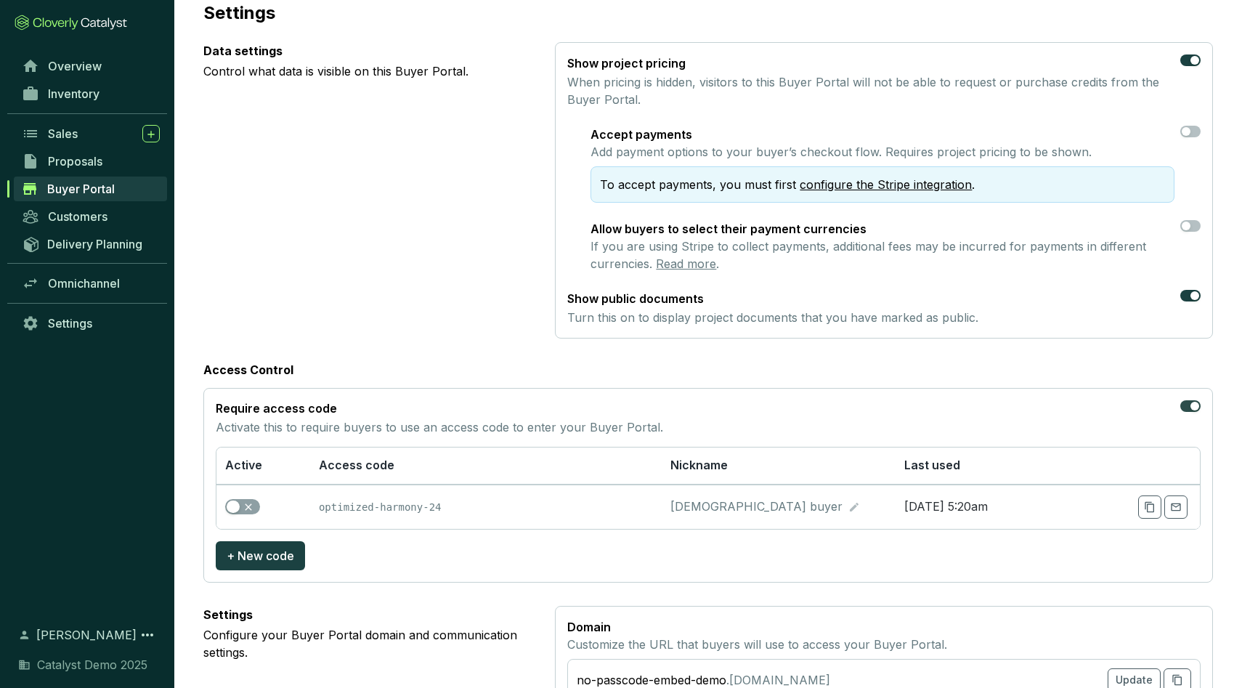
click at [1190, 404] on div "button" at bounding box center [1194, 406] width 9 height 9
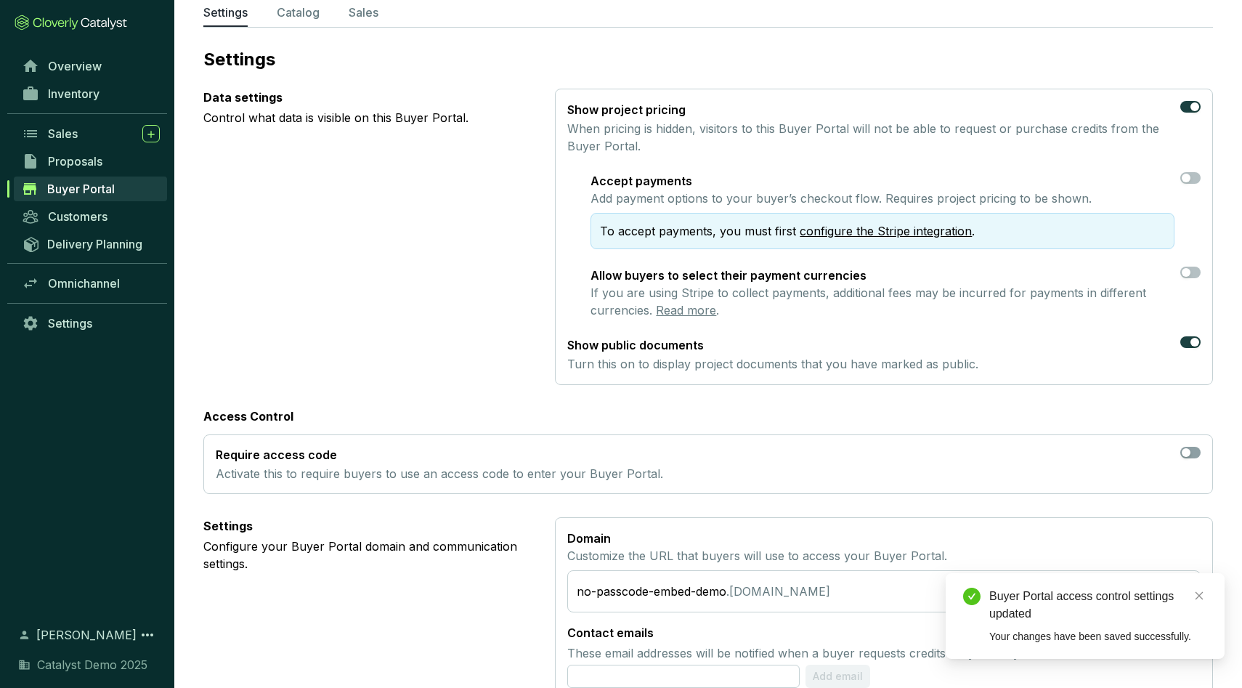
scroll to position [0, 0]
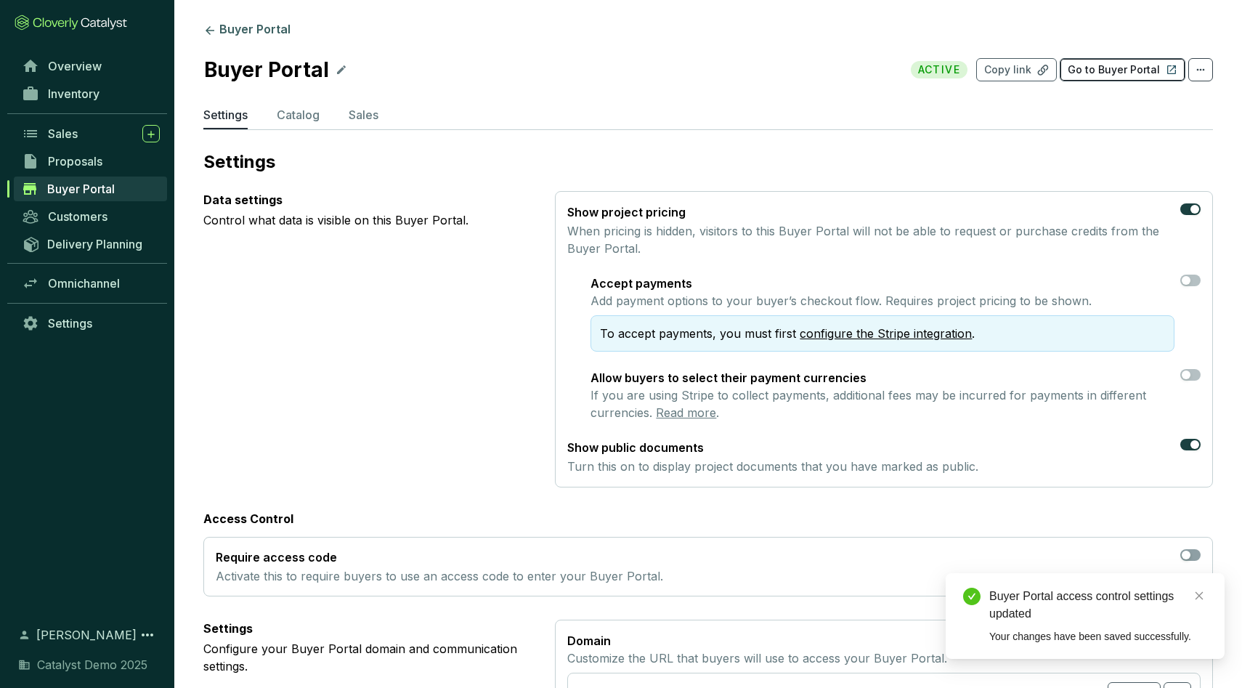
click at [1115, 74] on p "Go to Buyer Portal" at bounding box center [1113, 69] width 92 height 15
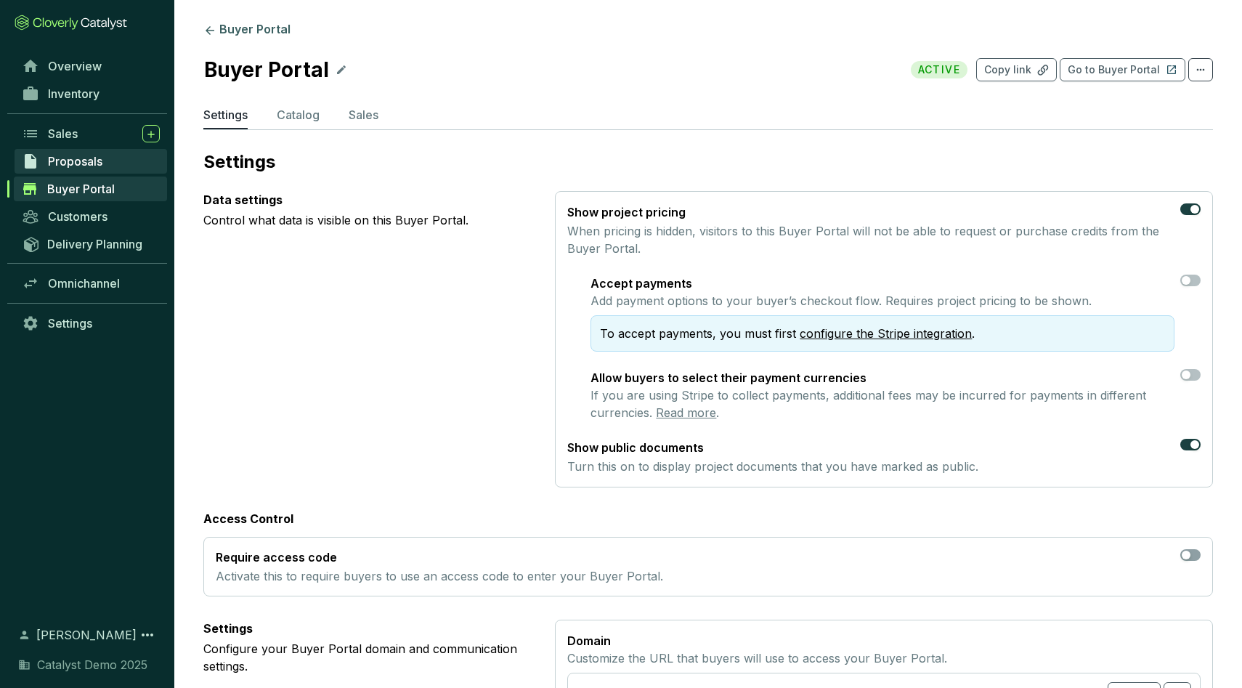
click at [97, 160] on span "Proposals" at bounding box center [75, 161] width 54 height 15
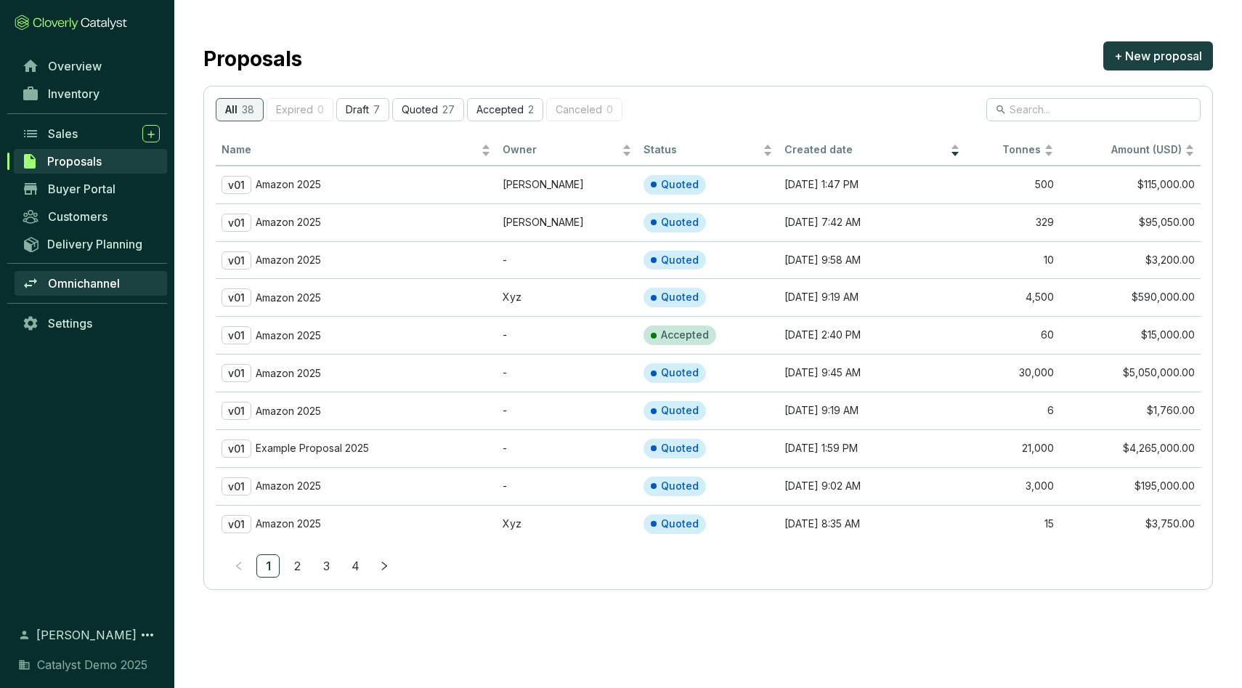
click at [87, 288] on span "Omnichannel" at bounding box center [84, 283] width 72 height 15
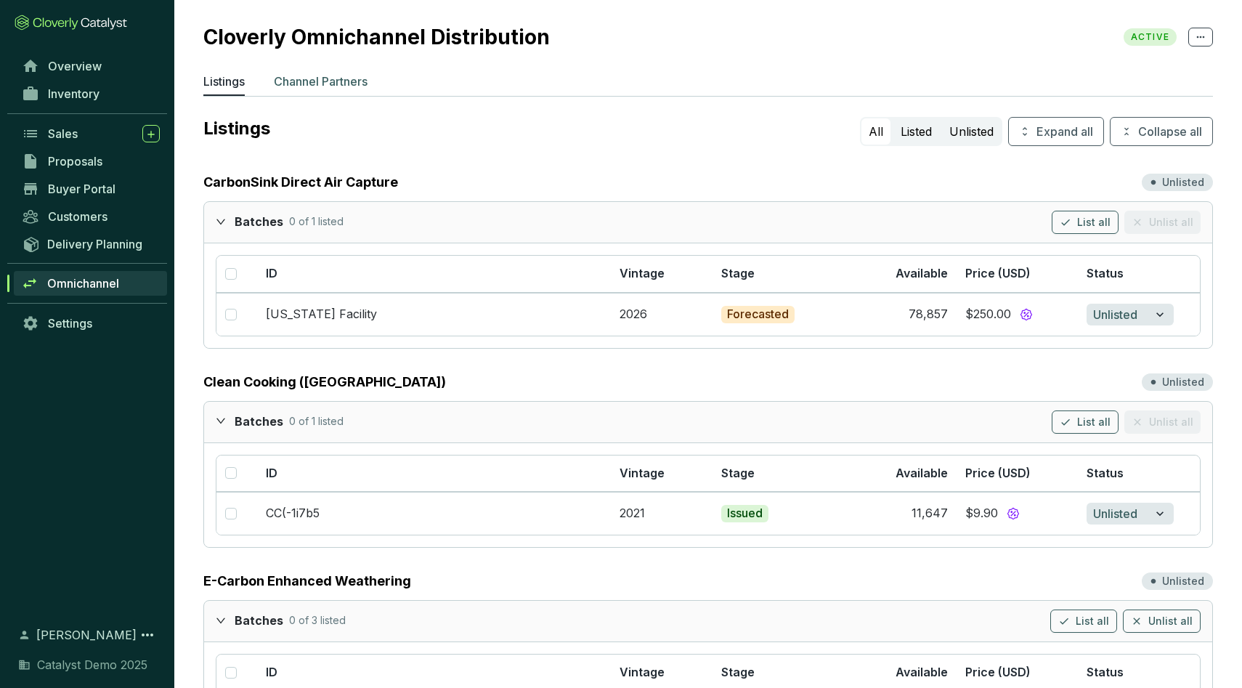
click at [325, 76] on p "Channel Partners" at bounding box center [321, 81] width 94 height 17
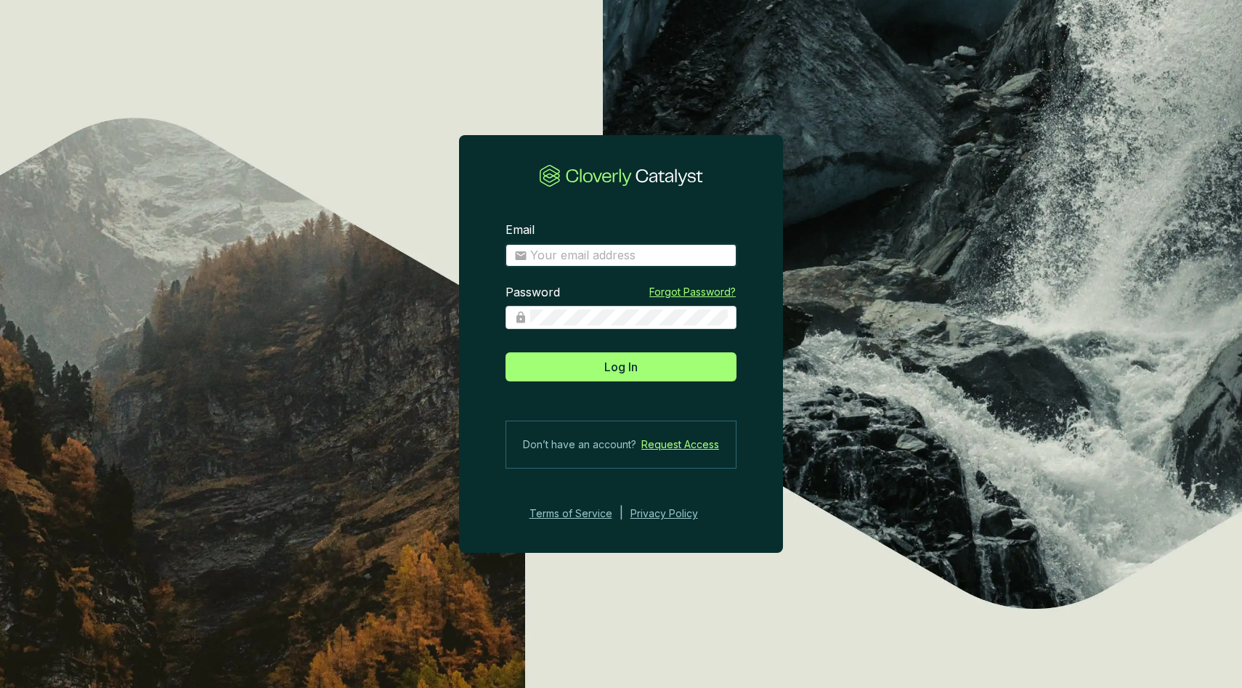
click at [610, 253] on input "Email" at bounding box center [629, 256] width 198 height 16
type input "[EMAIL_ADDRESS][DOMAIN_NAME]"
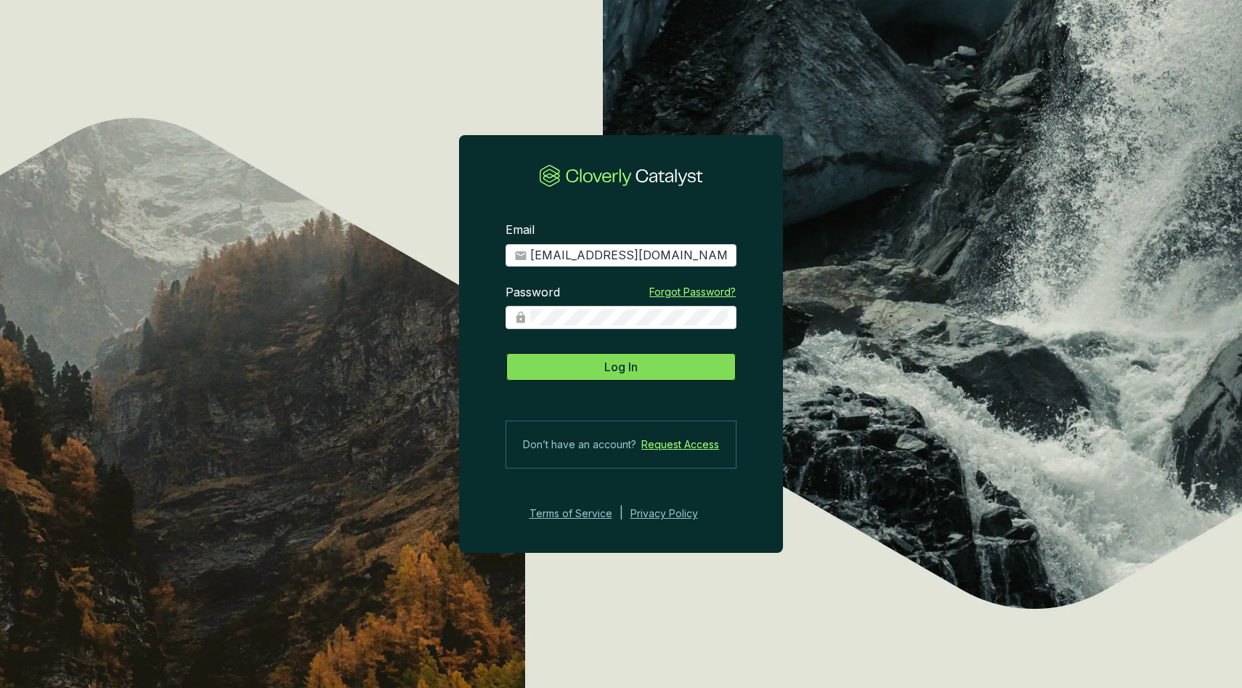
click at [603, 371] on button "Log In" at bounding box center [620, 366] width 231 height 29
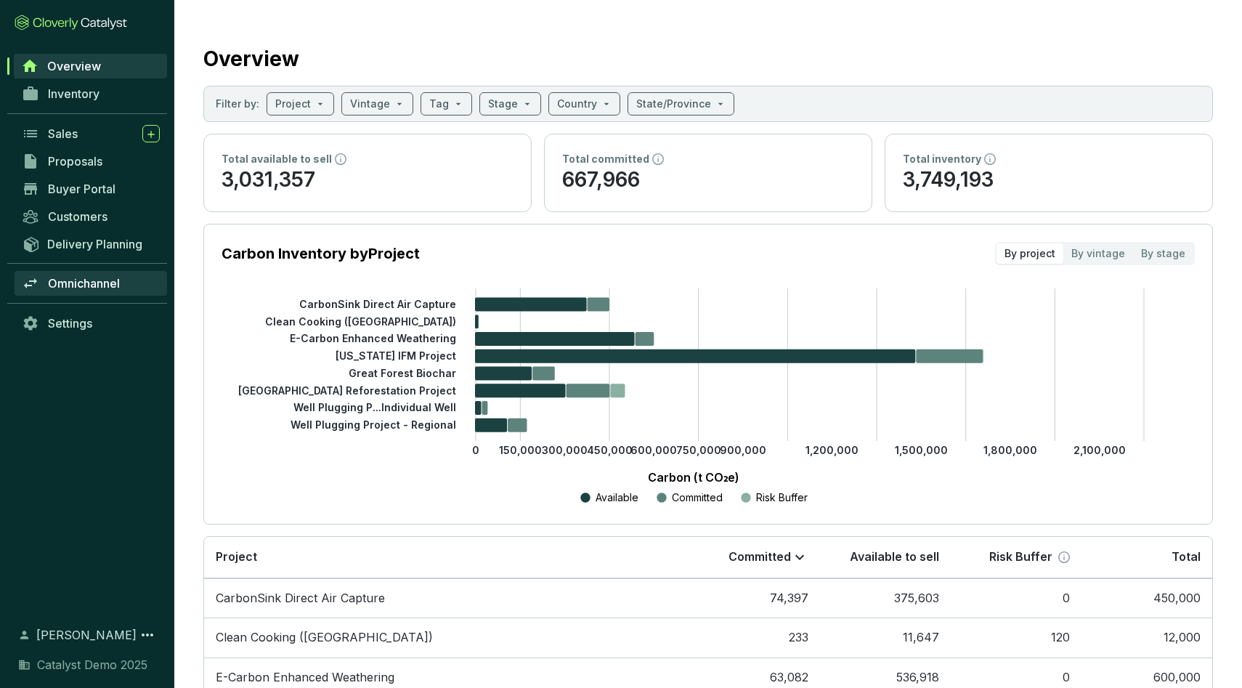
click at [78, 278] on span "Omnichannel" at bounding box center [84, 283] width 72 height 15
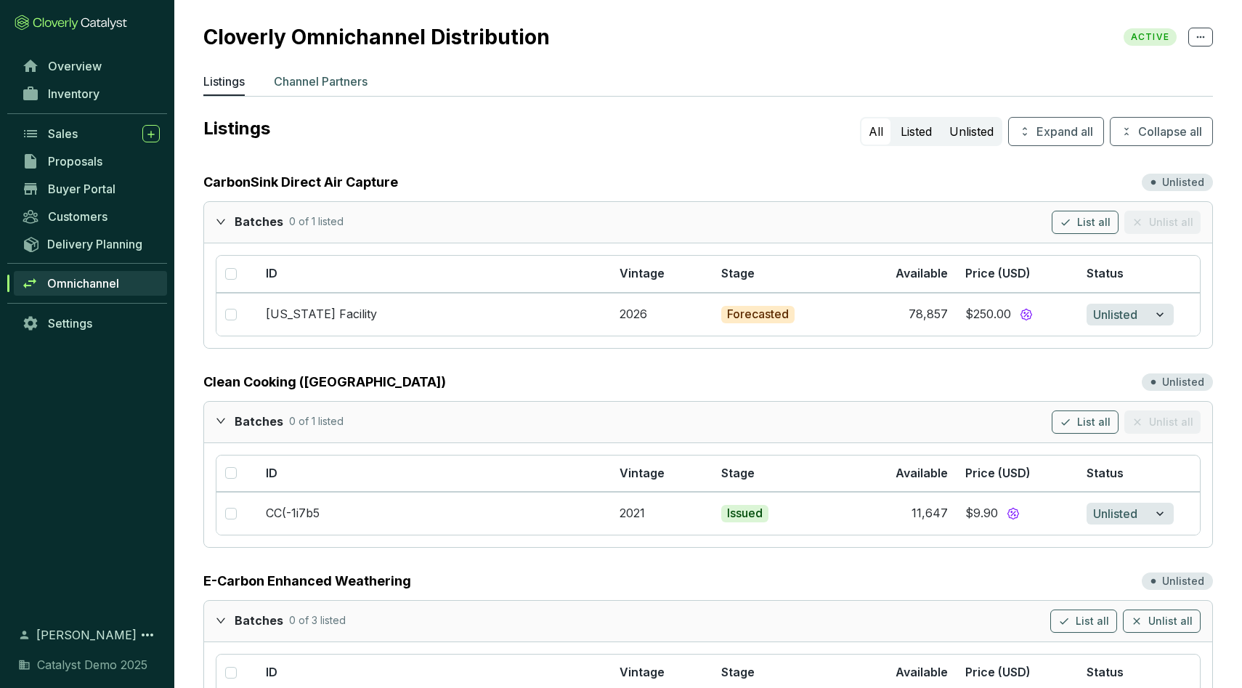
click at [341, 82] on p "Channel Partners" at bounding box center [321, 81] width 94 height 17
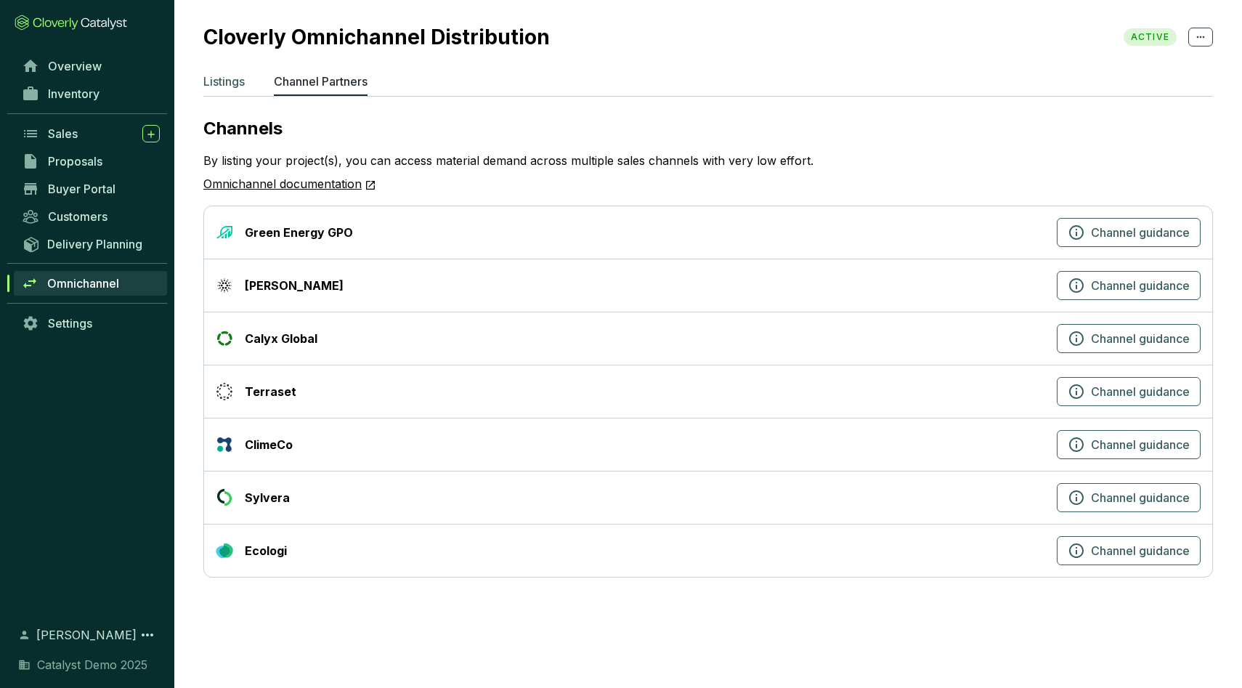
click at [216, 87] on p "Listings" at bounding box center [223, 81] width 41 height 17
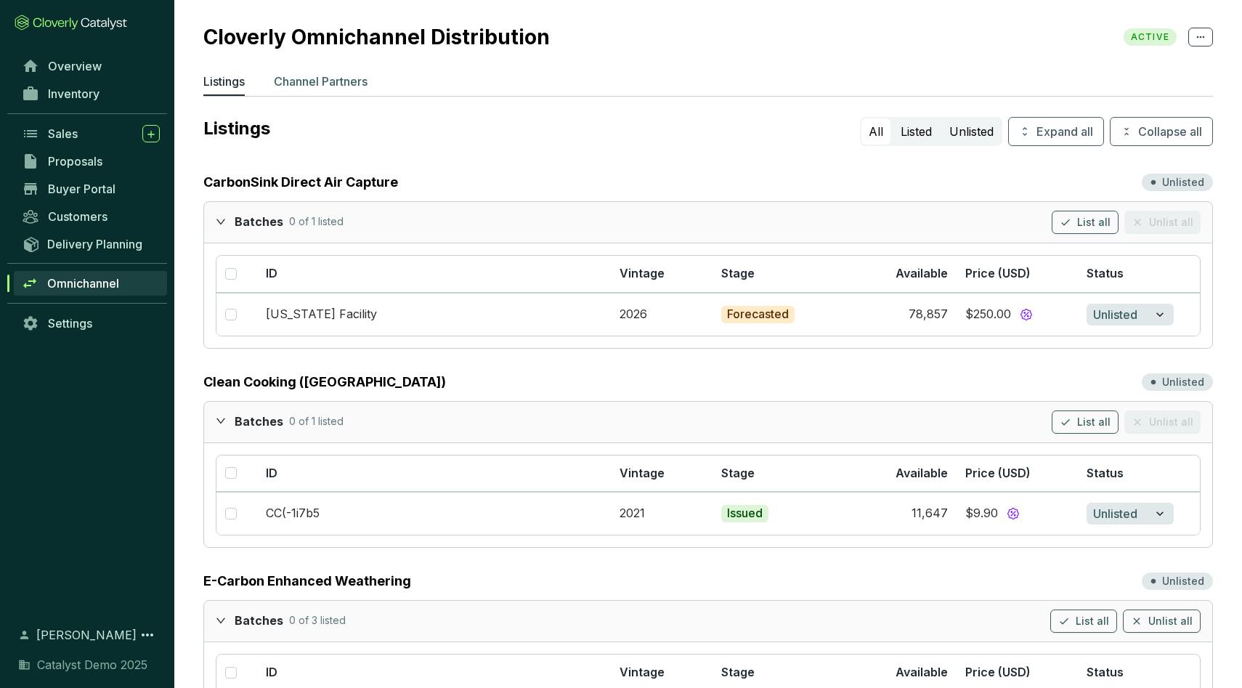
click at [327, 85] on p "Channel Partners" at bounding box center [321, 81] width 94 height 17
